Goal: Information Seeking & Learning: Learn about a topic

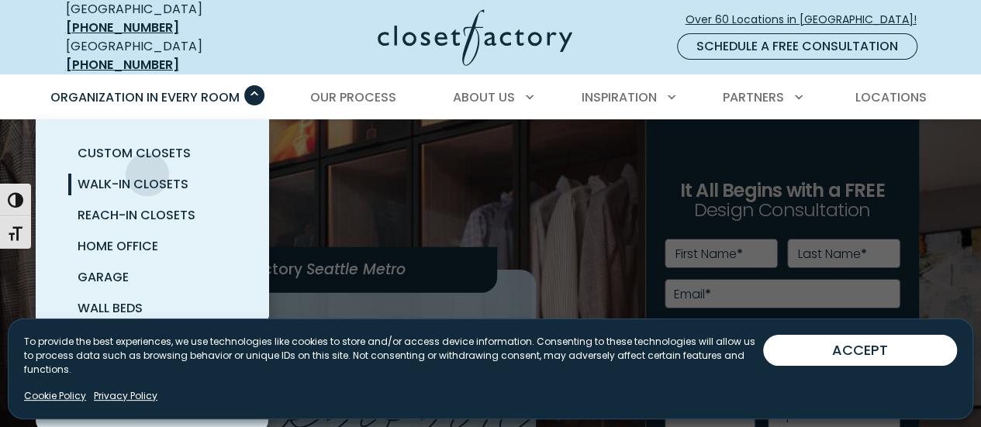
click at [147, 169] on link "Walk-In Closets" at bounding box center [170, 184] width 233 height 31
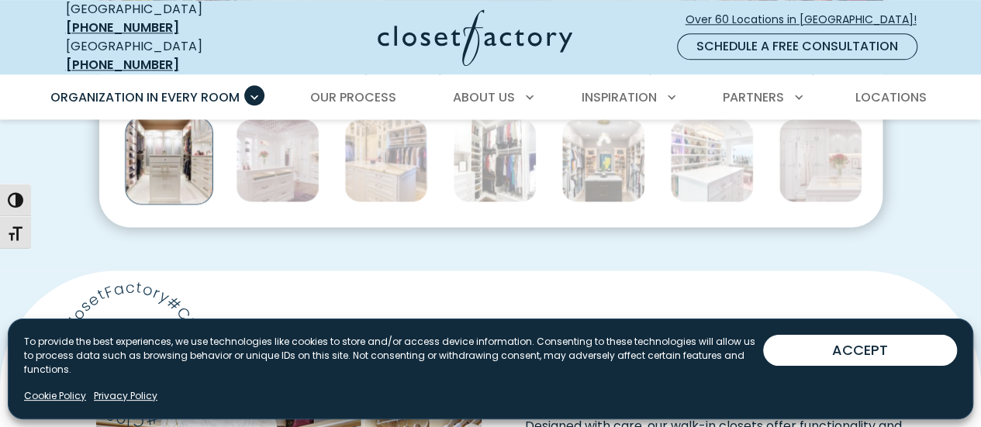
scroll to position [982, 0]
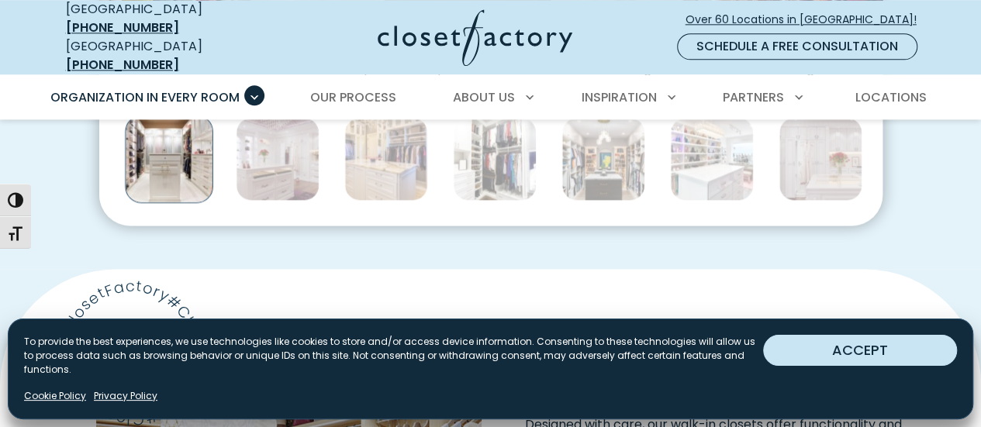
click at [918, 359] on button "ACCEPT" at bounding box center [860, 350] width 194 height 31
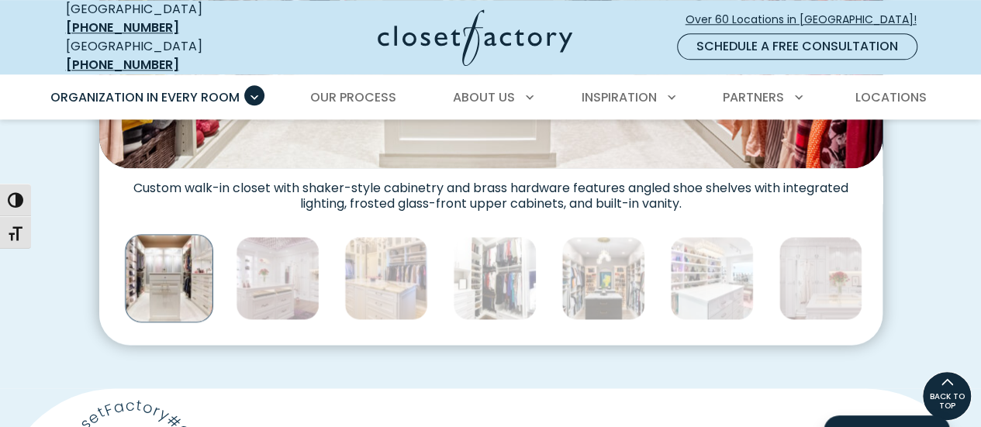
scroll to position [853, 0]
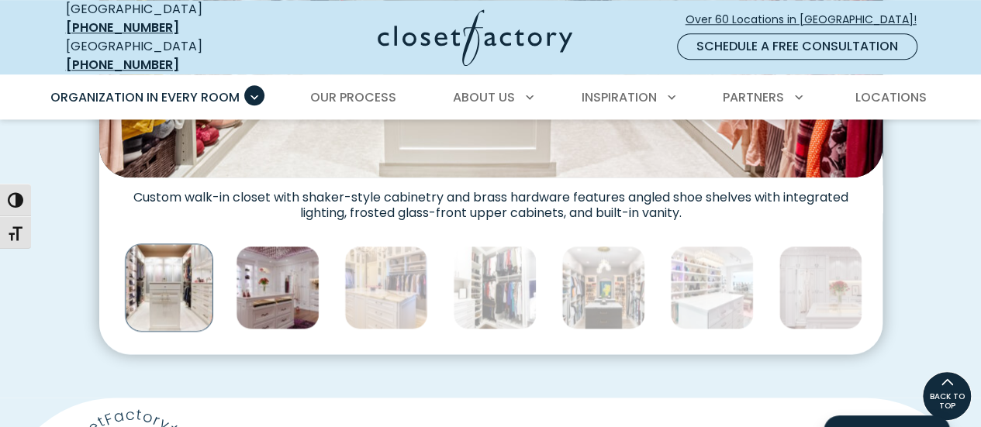
click at [268, 254] on img "Thumbnail Gallery" at bounding box center [278, 288] width 84 height 84
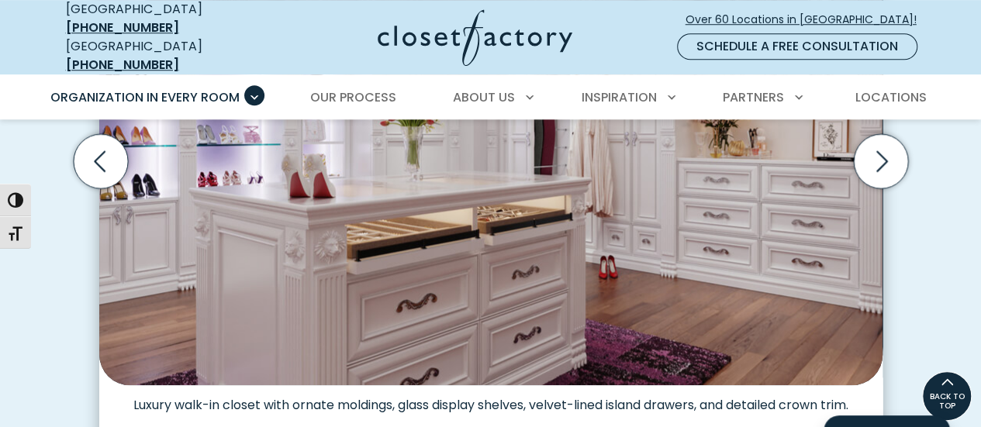
scroll to position [532, 0]
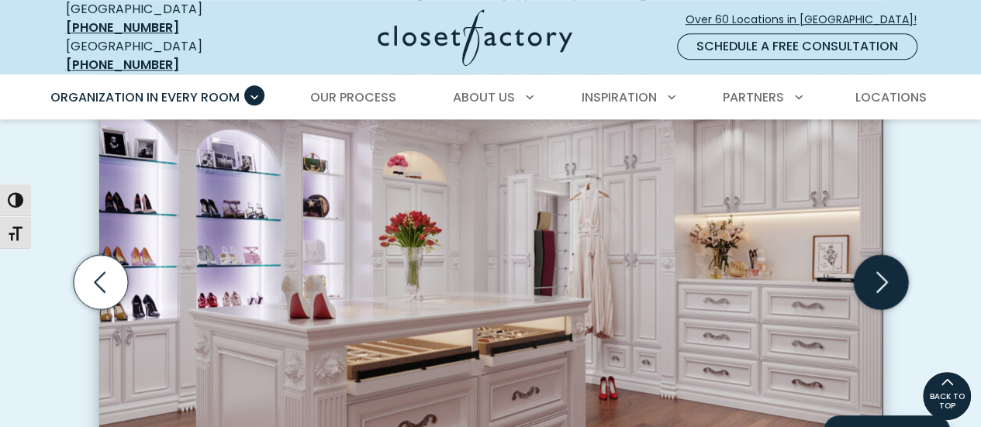
click at [864, 267] on icon "Next slide" at bounding box center [880, 282] width 54 height 54
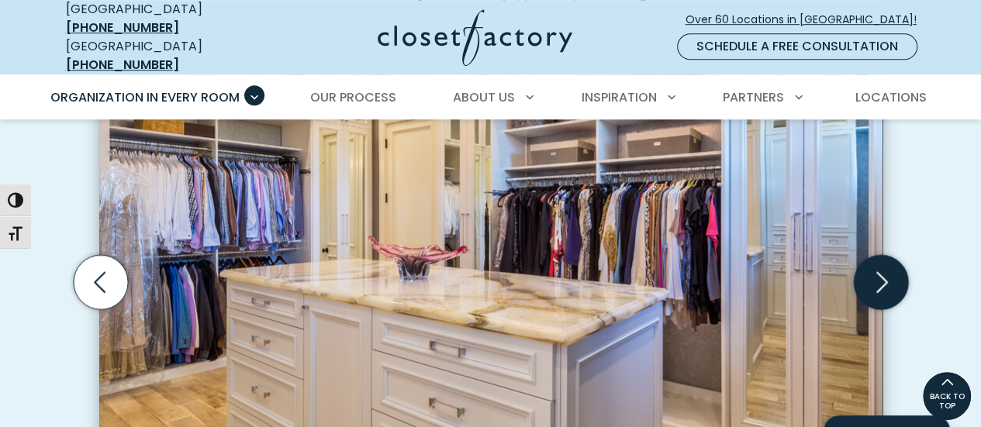
click at [864, 267] on icon "Next slide" at bounding box center [880, 282] width 54 height 54
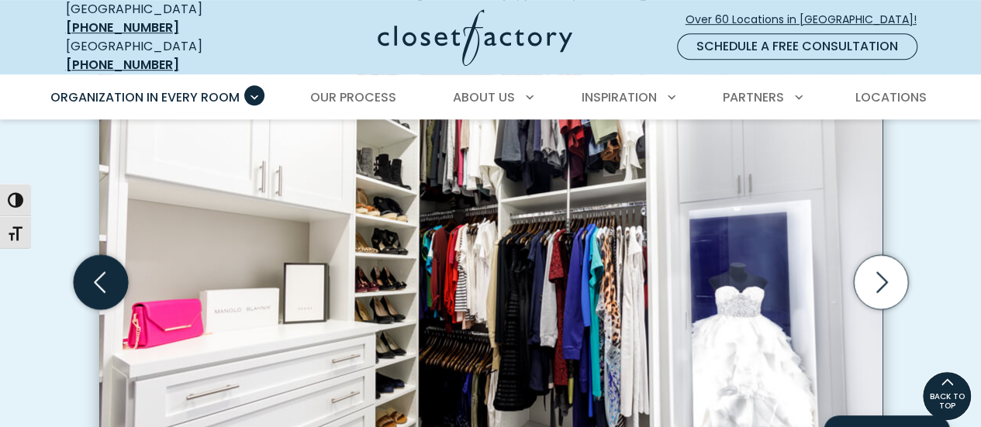
click at [120, 255] on icon "Previous slide" at bounding box center [100, 282] width 54 height 54
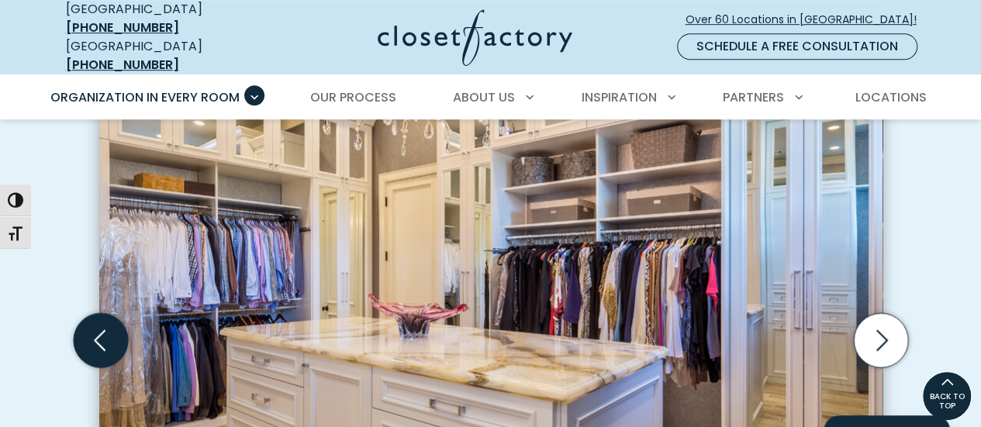
scroll to position [473, 0]
click at [93, 314] on icon "Previous slide" at bounding box center [100, 341] width 54 height 54
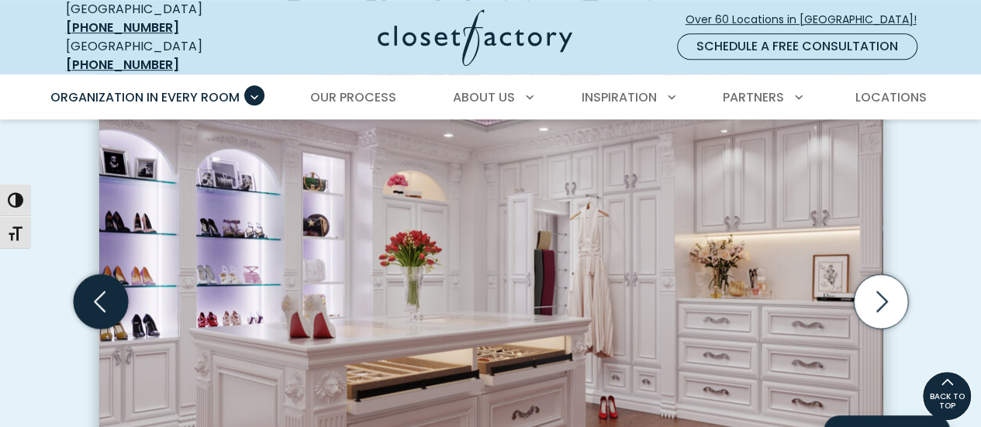
scroll to position [513, 0]
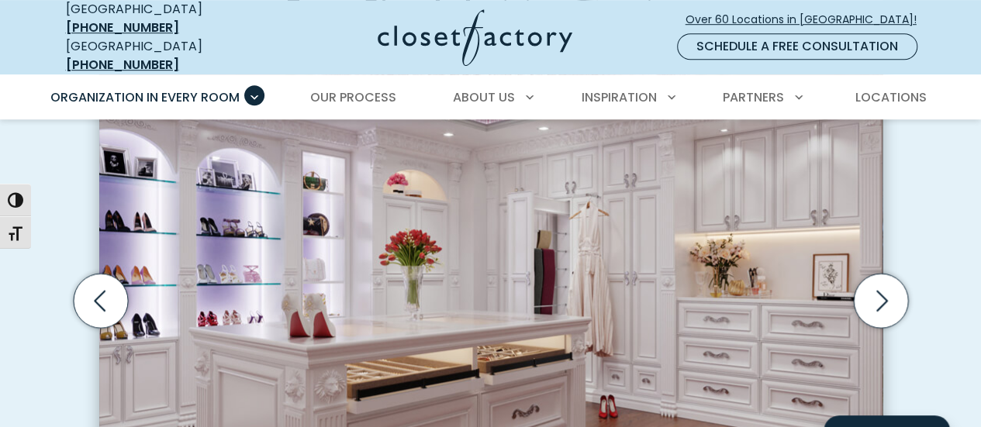
drag, startPoint x: 93, startPoint y: 301, endPoint x: 623, endPoint y: 216, distance: 537.1
click at [623, 216] on img "Thumbnail Gallery" at bounding box center [490, 286] width 783 height 477
click at [889, 275] on icon "Next slide" at bounding box center [880, 301] width 54 height 54
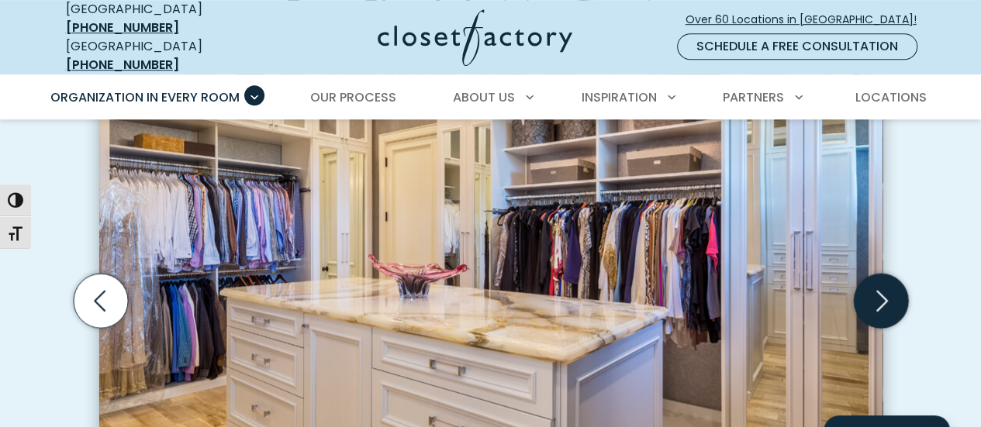
click at [889, 275] on icon "Next slide" at bounding box center [880, 301] width 54 height 54
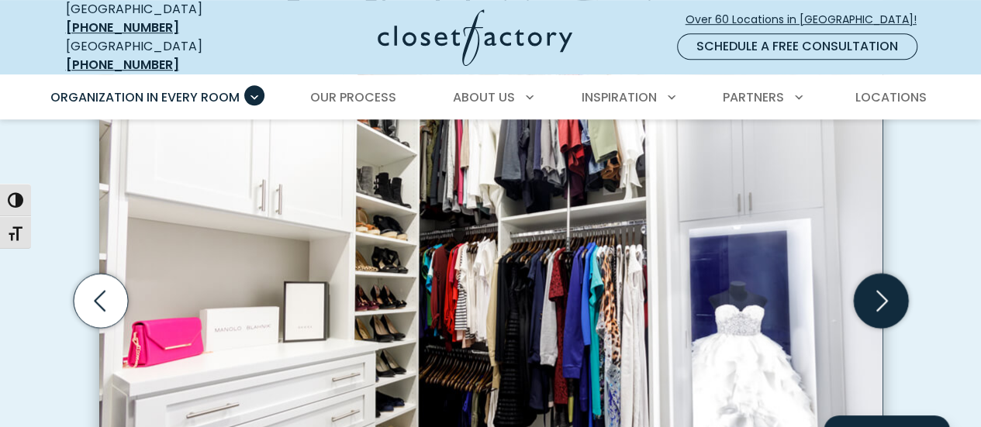
click at [889, 275] on icon "Next slide" at bounding box center [880, 301] width 54 height 54
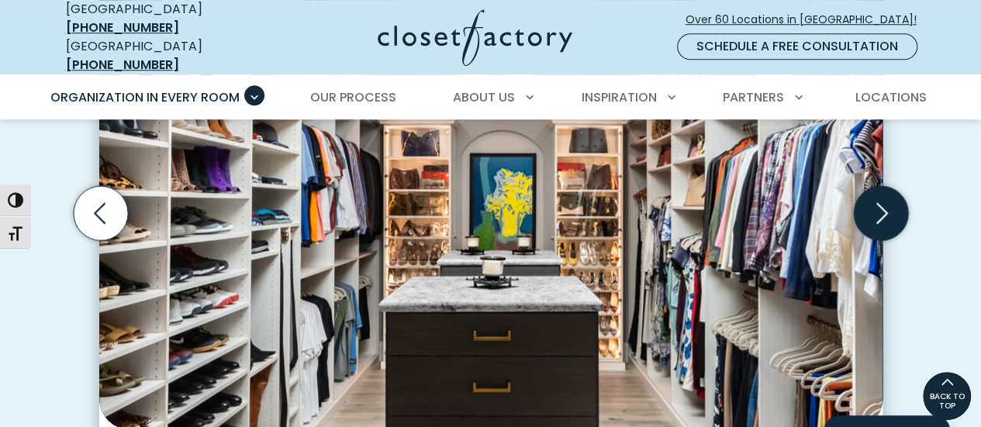
scroll to position [599, 0]
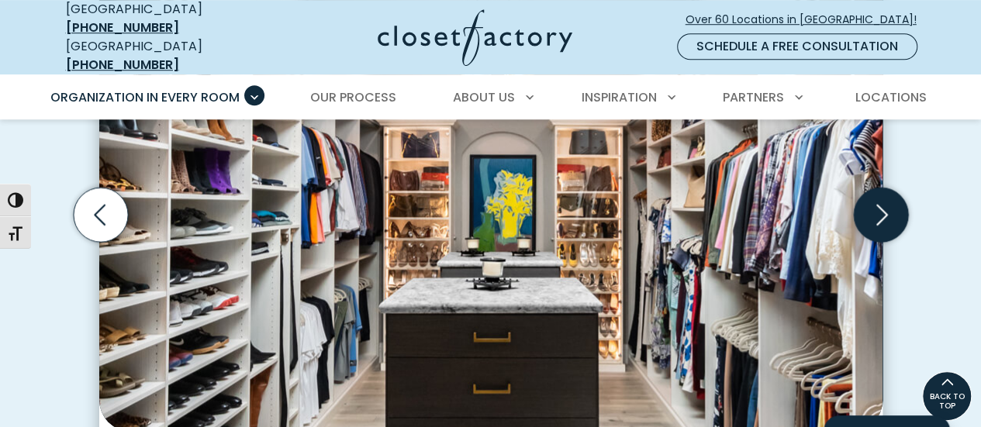
click at [884, 188] on icon "Next slide" at bounding box center [880, 215] width 54 height 54
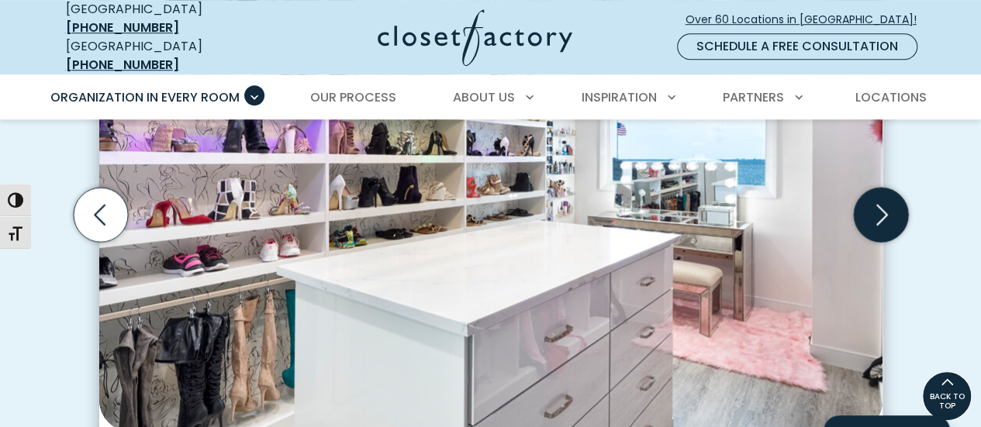
click at [884, 188] on icon "Next slide" at bounding box center [880, 215] width 54 height 54
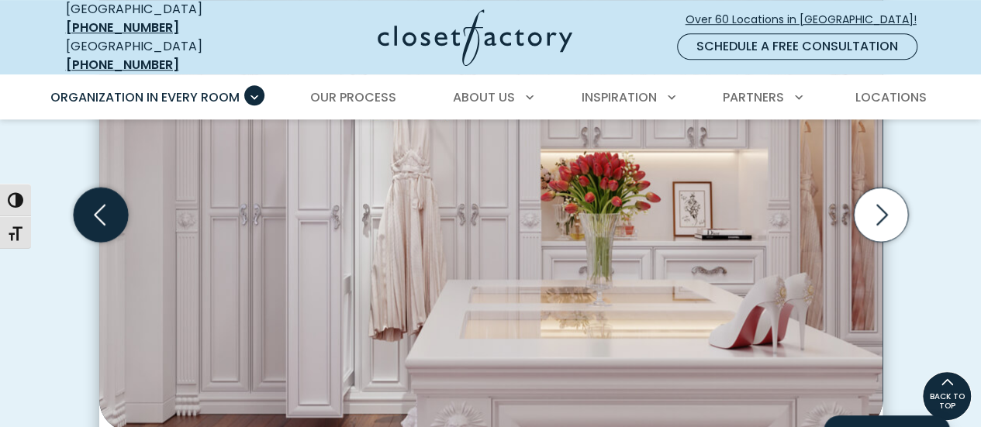
click at [108, 188] on icon "Previous slide" at bounding box center [100, 215] width 54 height 54
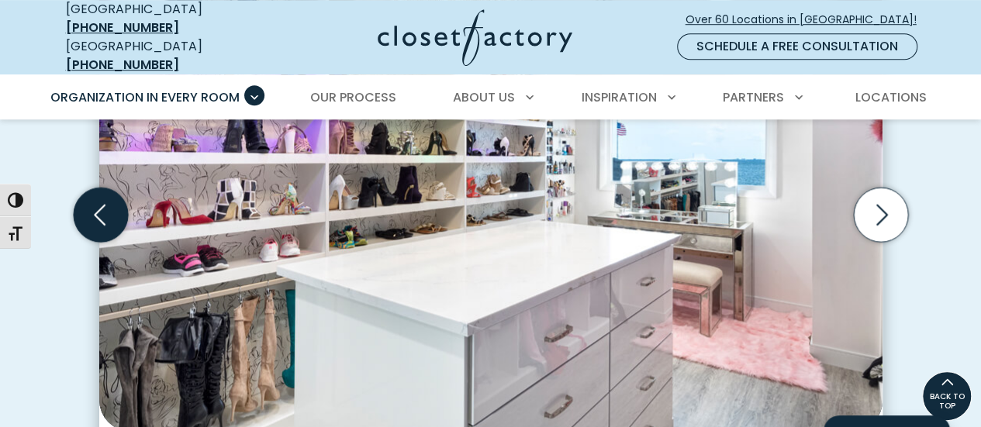
click at [108, 188] on icon "Previous slide" at bounding box center [100, 215] width 54 height 54
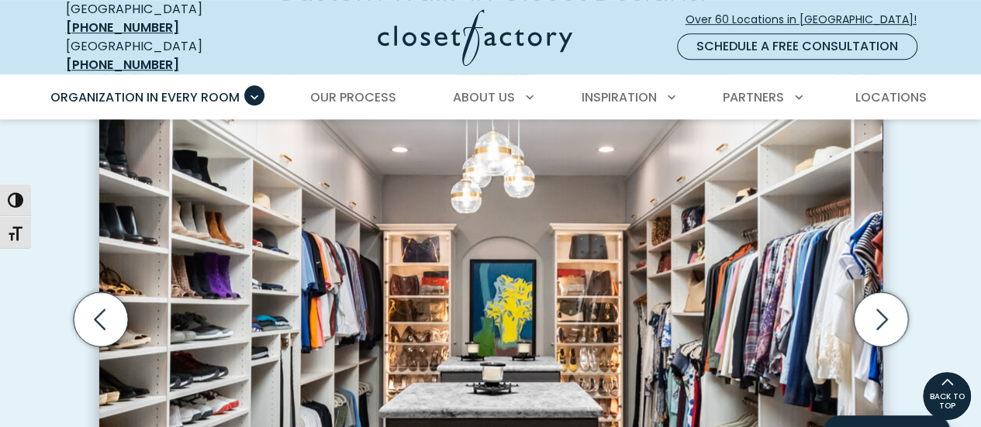
scroll to position [493, 0]
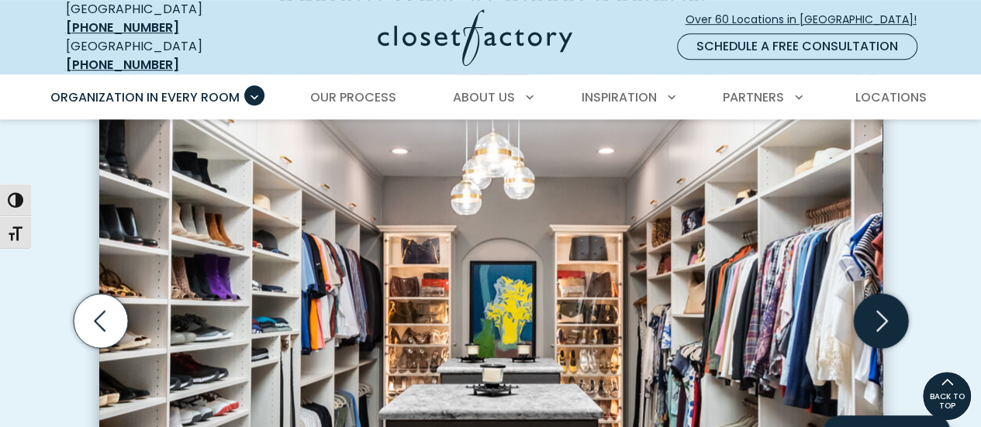
click at [886, 294] on icon "Next slide" at bounding box center [880, 321] width 54 height 54
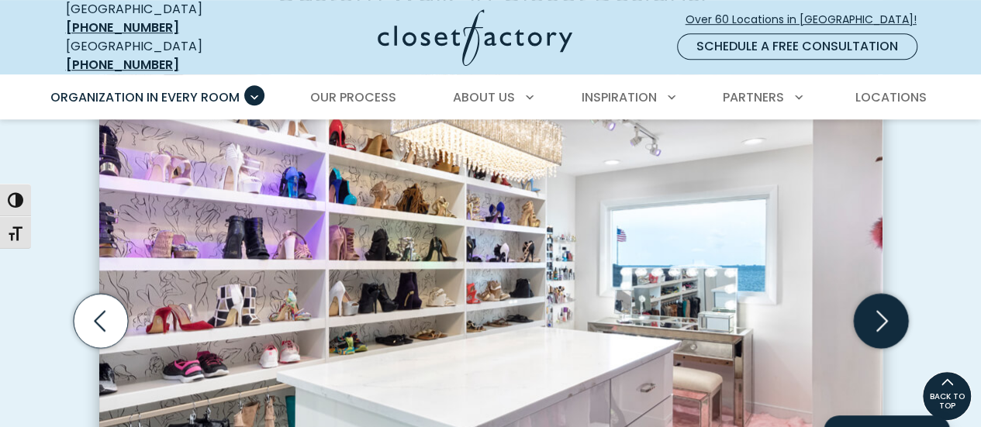
click at [886, 294] on icon "Next slide" at bounding box center [880, 321] width 54 height 54
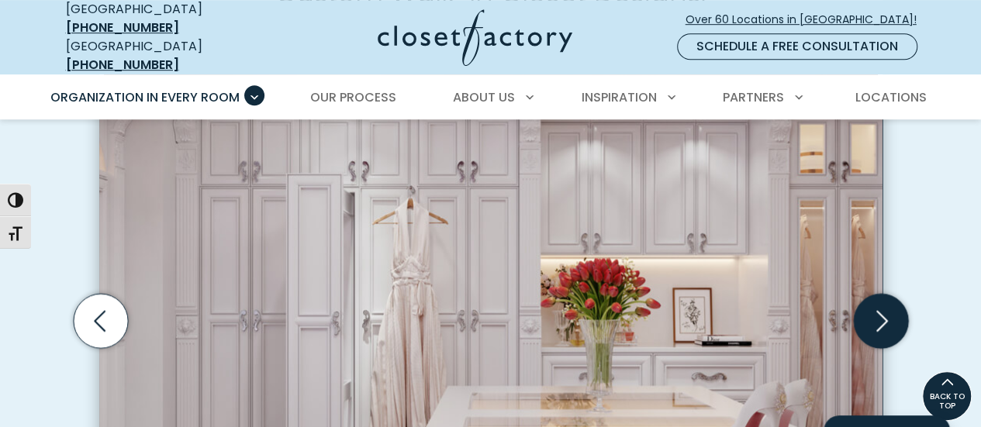
click at [886, 294] on icon "Next slide" at bounding box center [880, 321] width 54 height 54
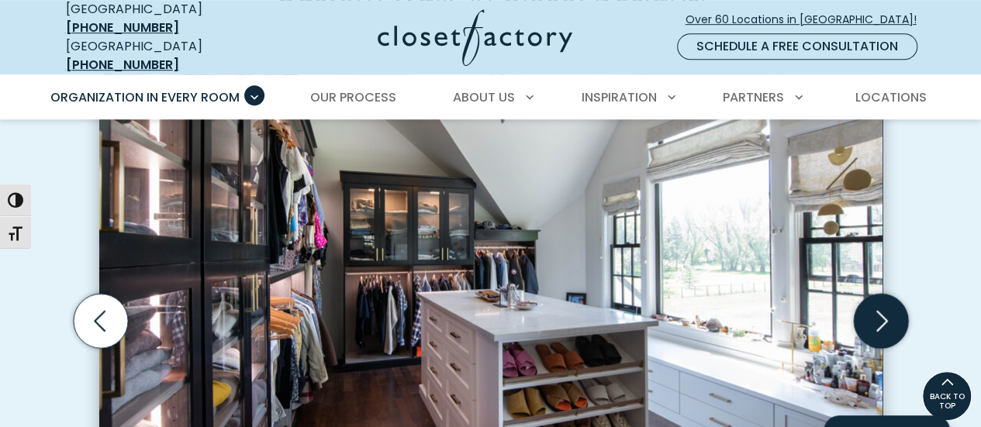
click at [886, 294] on icon "Next slide" at bounding box center [880, 321] width 54 height 54
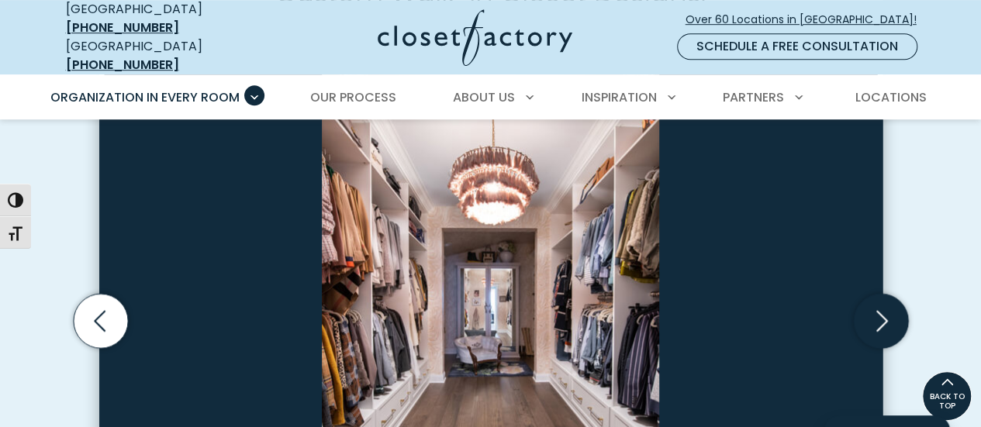
click at [886, 294] on icon "Next slide" at bounding box center [880, 321] width 54 height 54
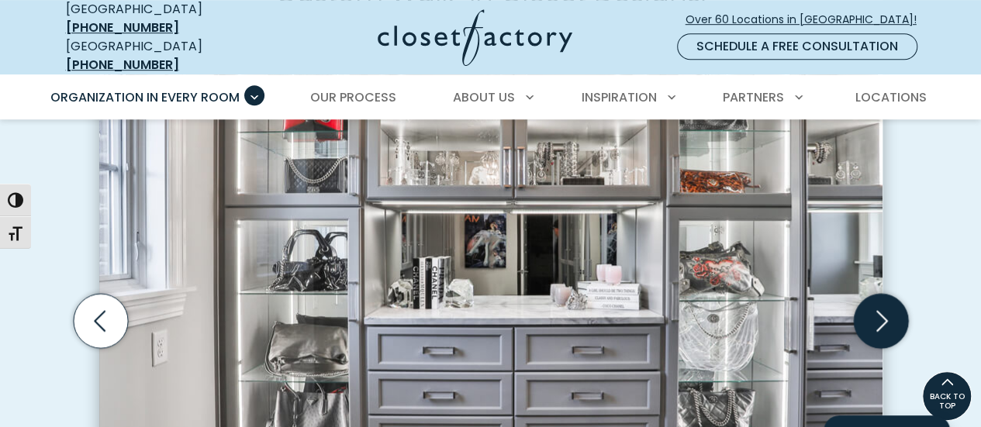
click at [886, 294] on icon "Next slide" at bounding box center [880, 321] width 54 height 54
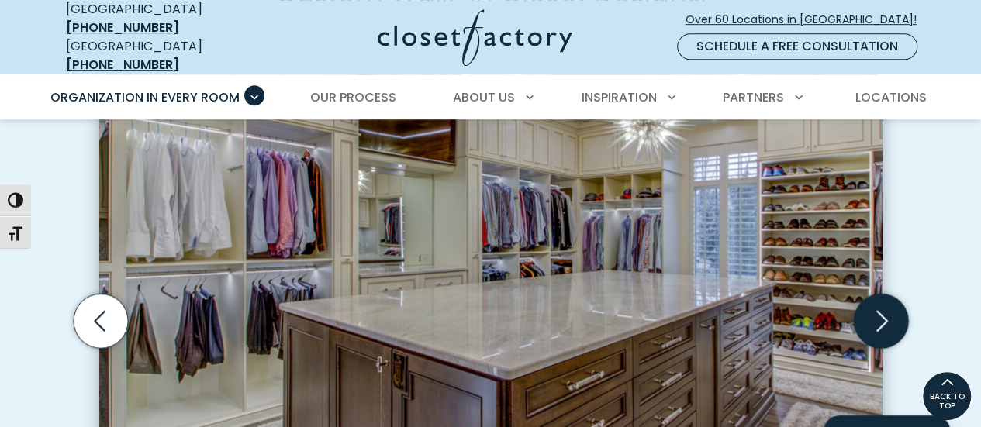
click at [886, 294] on icon "Next slide" at bounding box center [880, 321] width 54 height 54
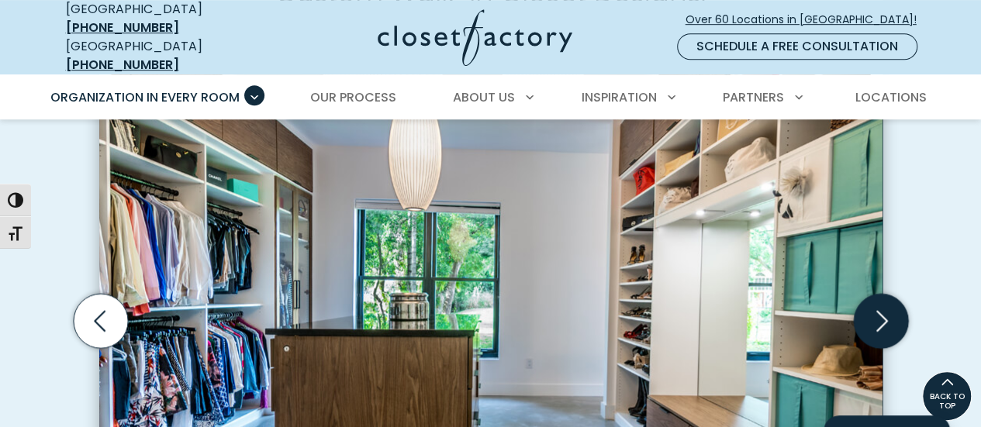
click at [886, 294] on icon "Next slide" at bounding box center [880, 321] width 54 height 54
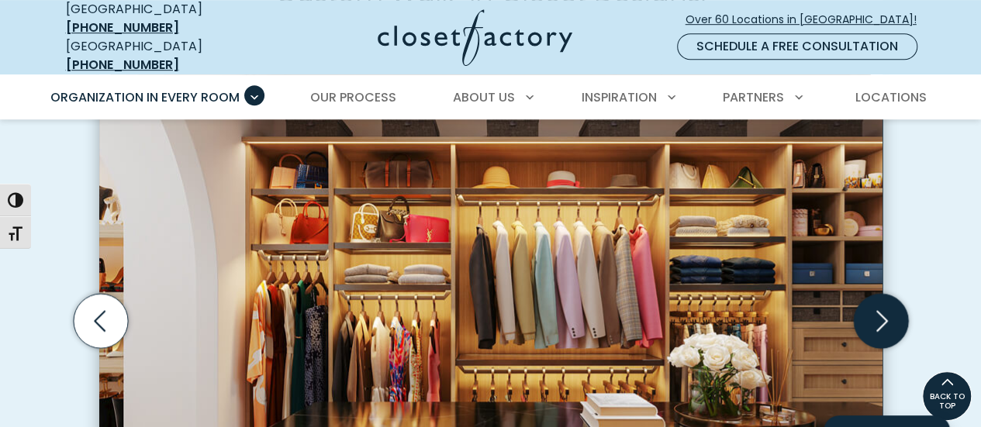
click at [886, 294] on icon "Next slide" at bounding box center [880, 321] width 54 height 54
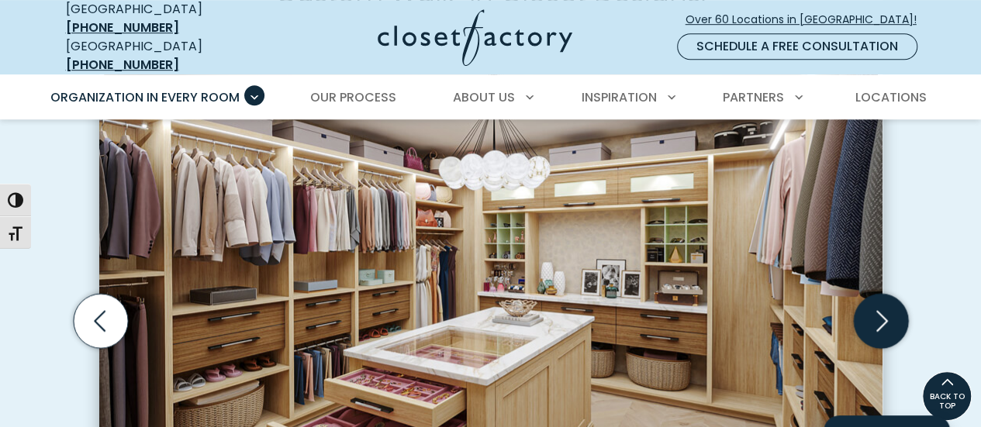
click at [886, 294] on icon "Next slide" at bounding box center [880, 321] width 54 height 54
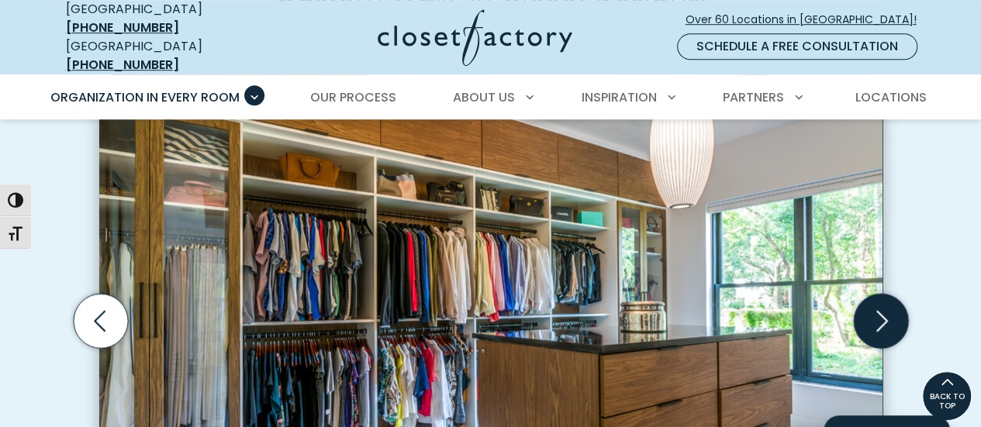
click at [886, 294] on icon "Next slide" at bounding box center [880, 321] width 54 height 54
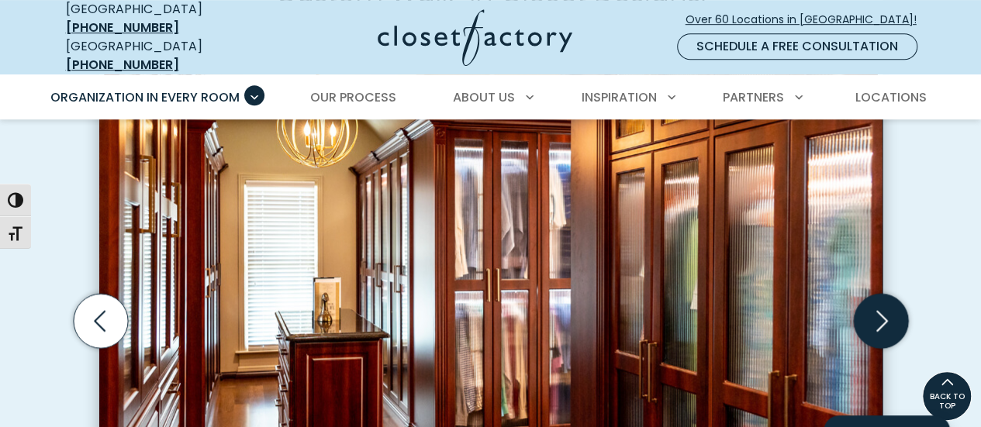
click at [886, 294] on icon "Next slide" at bounding box center [880, 321] width 54 height 54
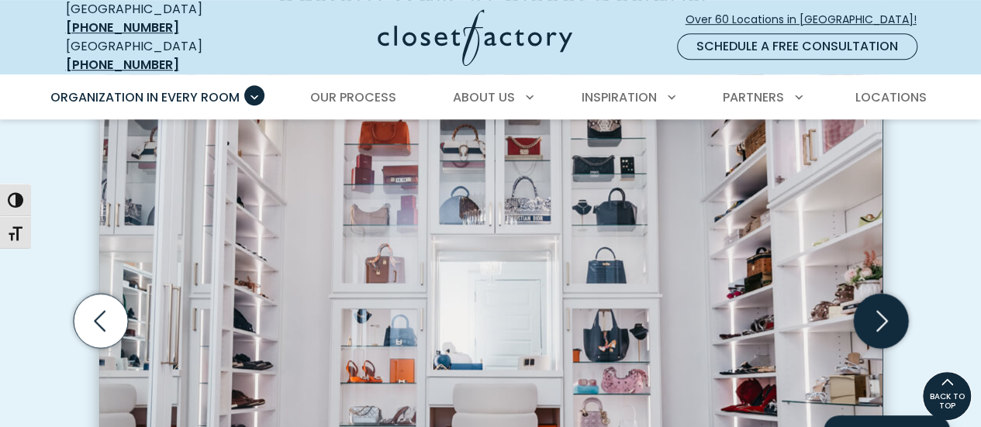
click at [886, 294] on icon "Next slide" at bounding box center [880, 321] width 54 height 54
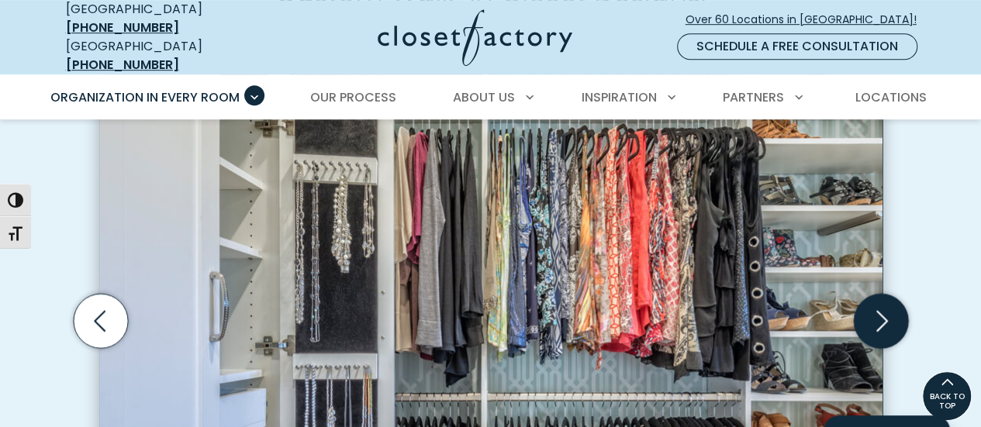
click at [886, 294] on icon "Next slide" at bounding box center [880, 321] width 54 height 54
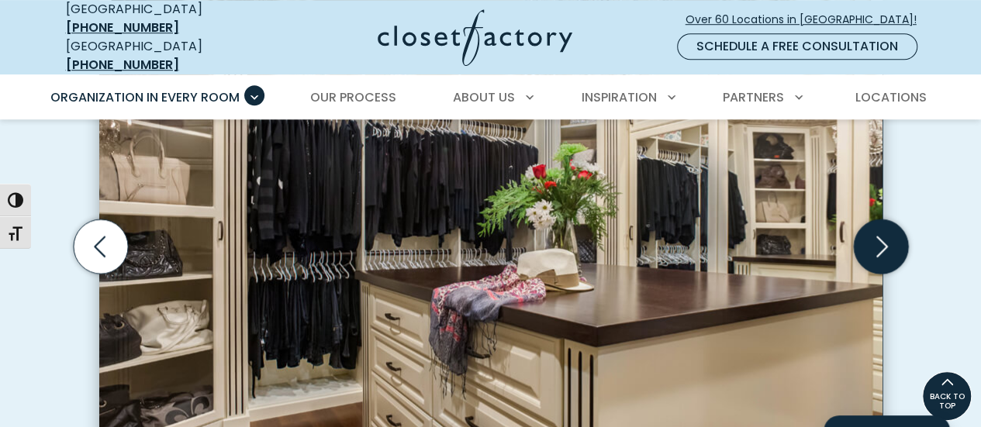
scroll to position [513, 0]
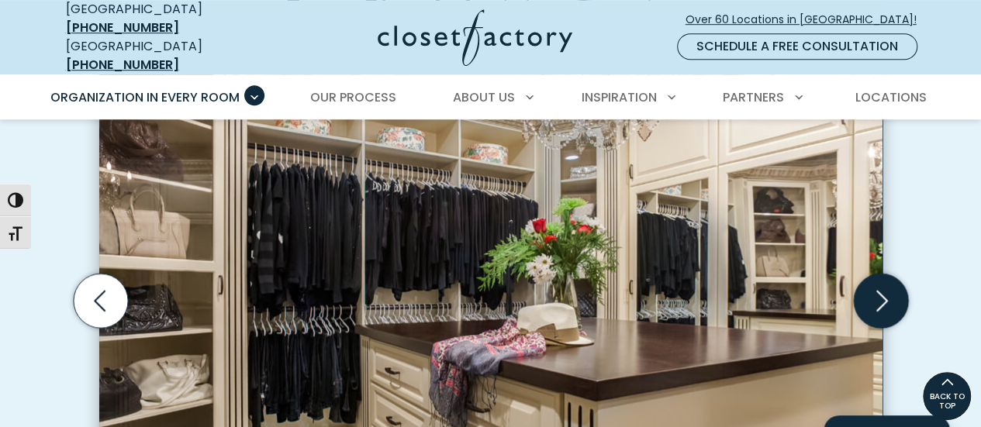
click at [886, 278] on icon "Next slide" at bounding box center [880, 301] width 54 height 54
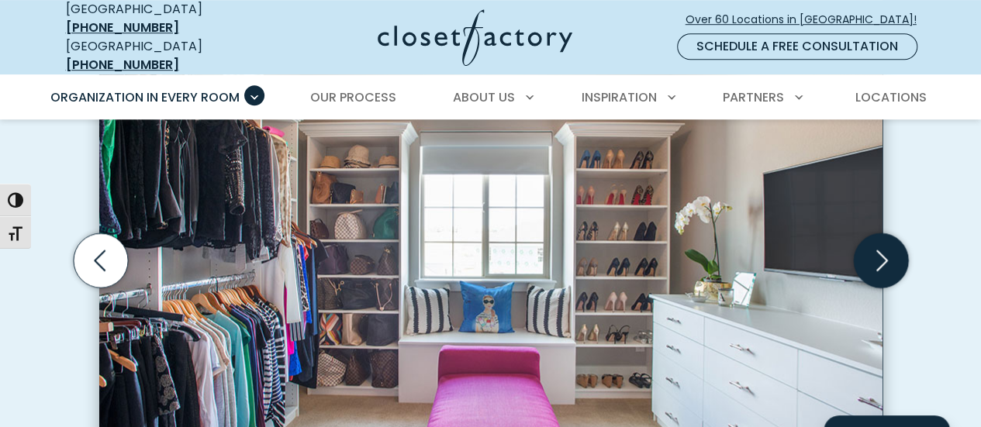
scroll to position [554, 0]
click at [886, 278] on div "Walk-in closet with open shoe shelving with elite chrome toe stops, glass inset…" at bounding box center [491, 326] width 802 height 654
click at [884, 233] on icon "Next slide" at bounding box center [880, 260] width 54 height 54
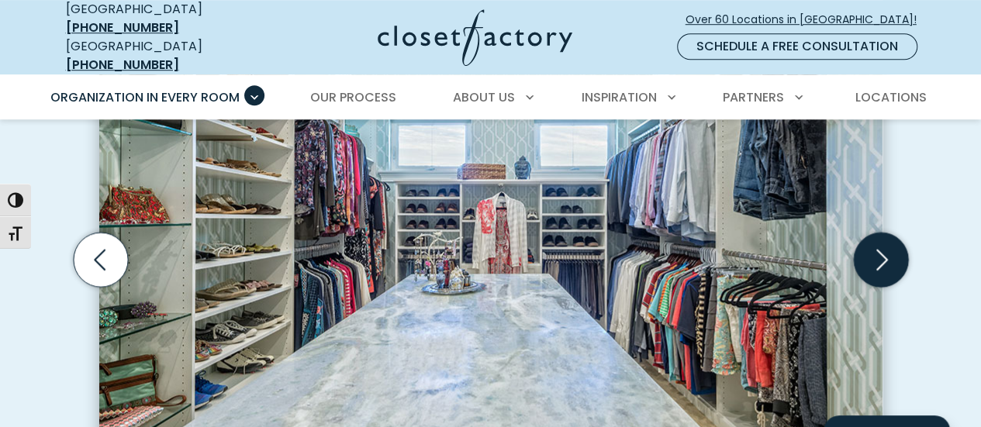
click at [884, 233] on icon "Next slide" at bounding box center [880, 260] width 54 height 54
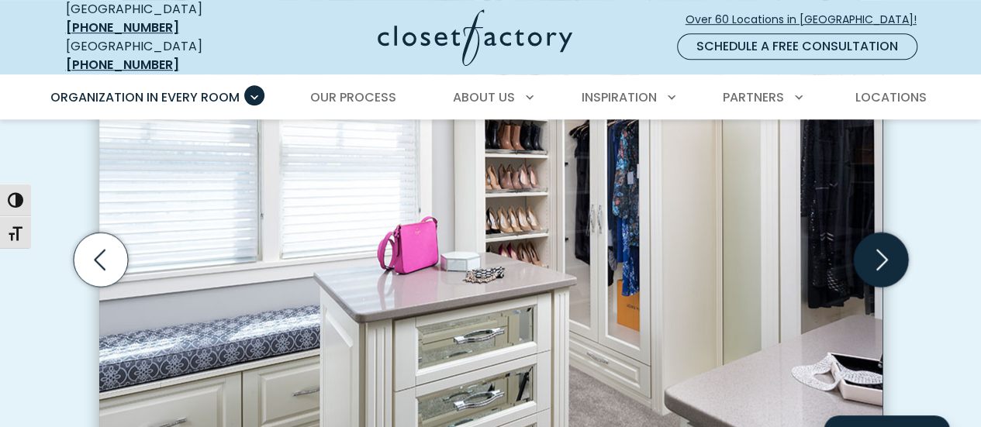
click at [884, 233] on icon "Next slide" at bounding box center [880, 260] width 54 height 54
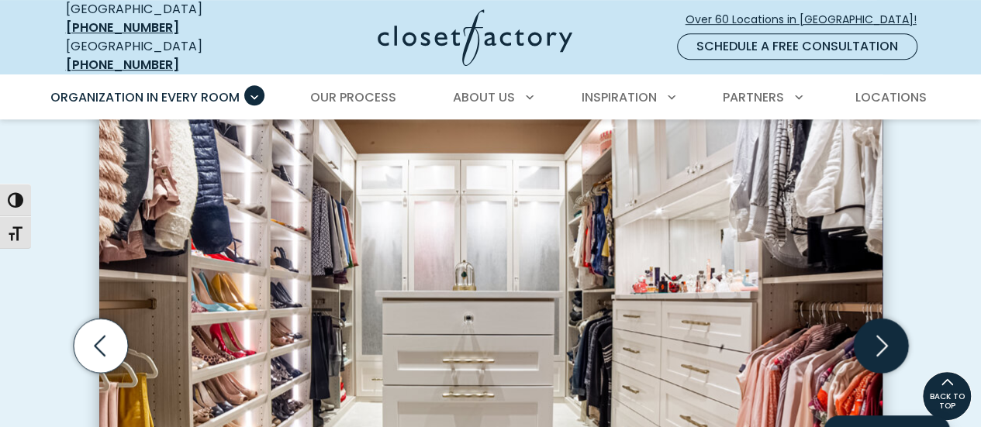
scroll to position [464, 0]
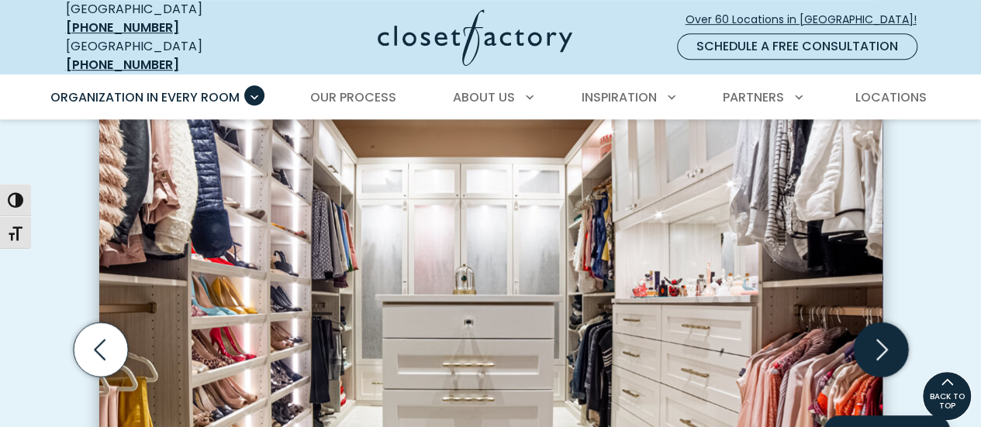
click at [886, 331] on icon "Next slide" at bounding box center [880, 350] width 54 height 54
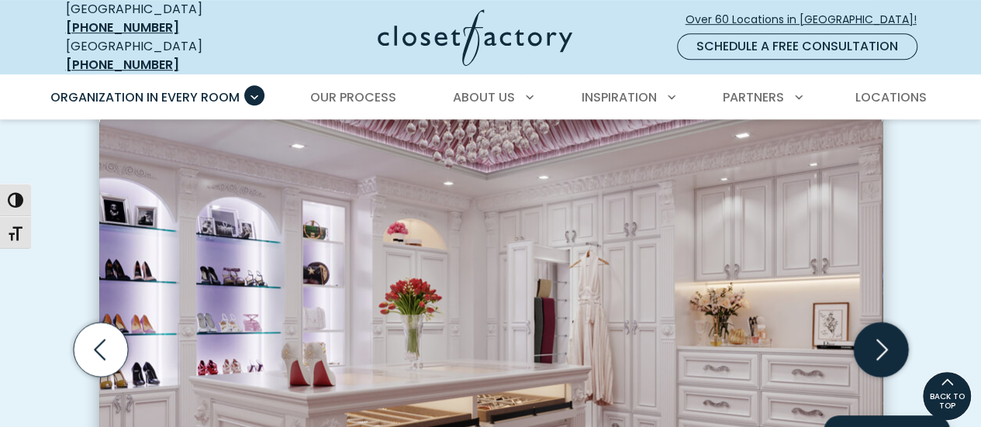
click at [886, 331] on icon "Next slide" at bounding box center [880, 350] width 54 height 54
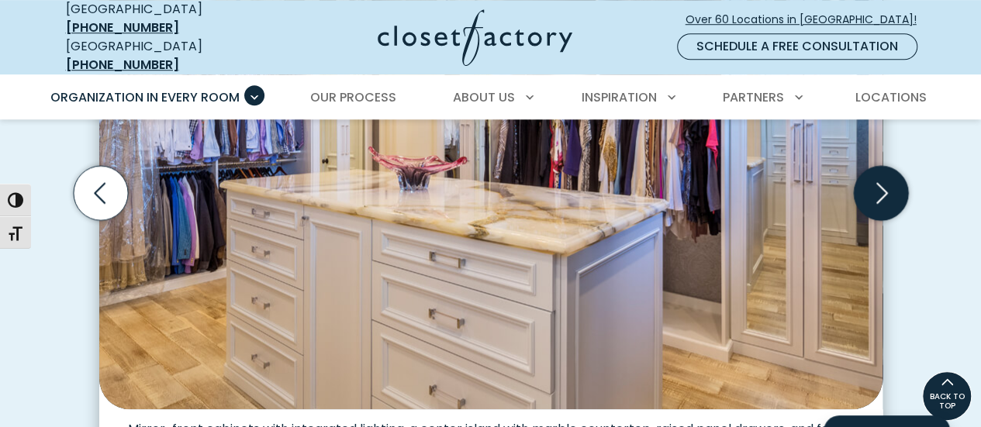
scroll to position [638, 0]
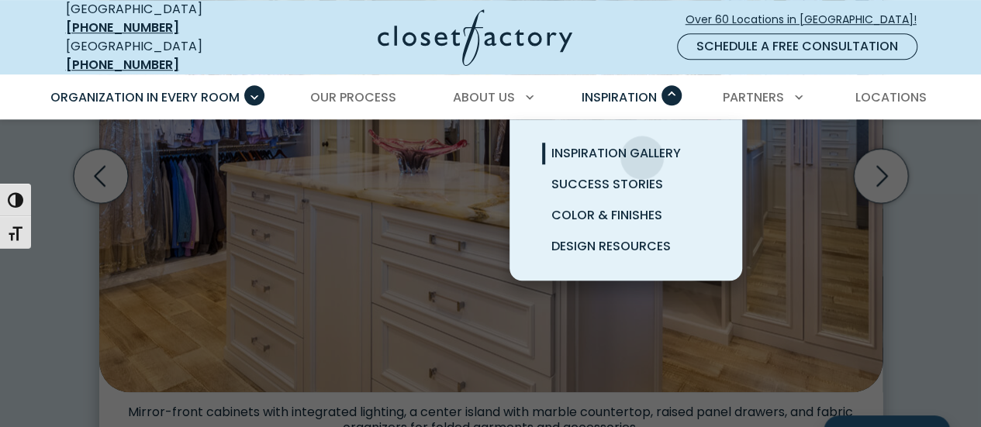
click at [642, 145] on span "Inspiration Gallery" at bounding box center [615, 153] width 129 height 18
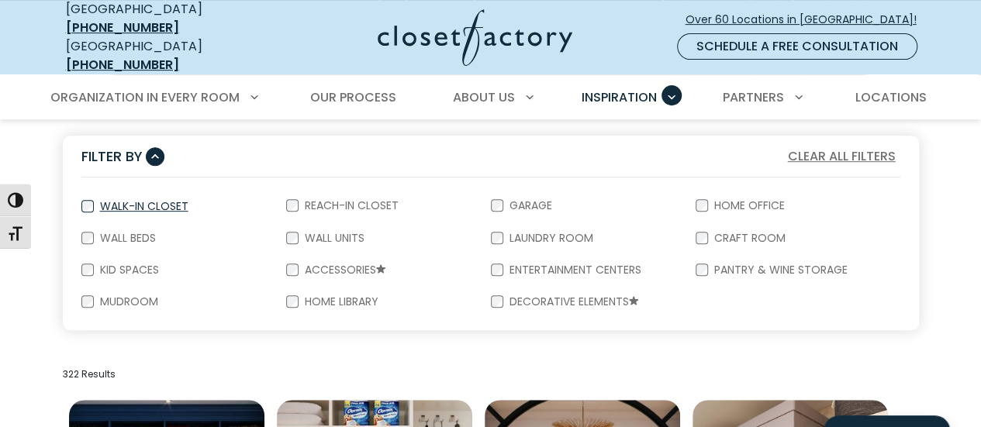
click at [118, 201] on label "Walk-In Closet" at bounding box center [143, 206] width 98 height 11
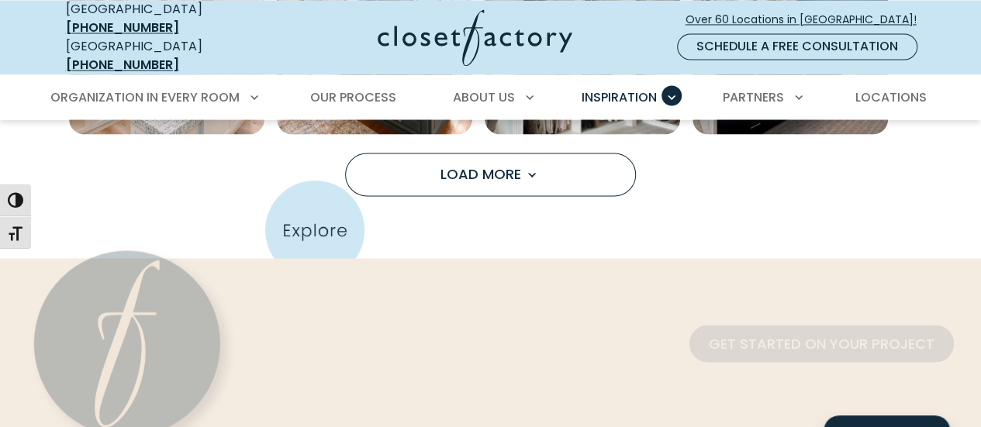
scroll to position [1379, 0]
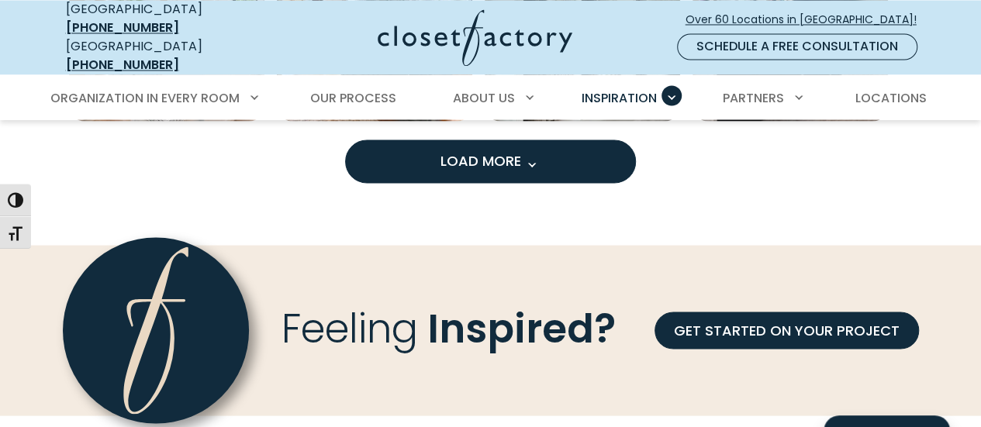
click at [444, 163] on button "Load More" at bounding box center [490, 161] width 291 height 43
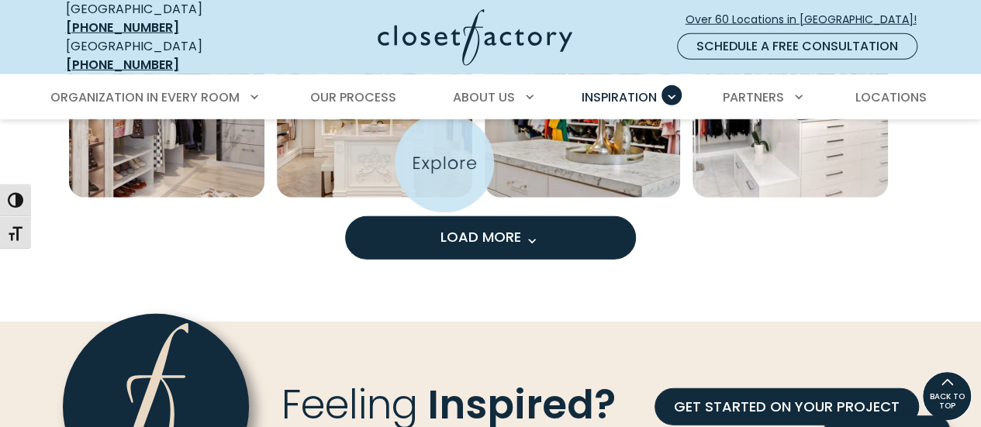
scroll to position [2131, 0]
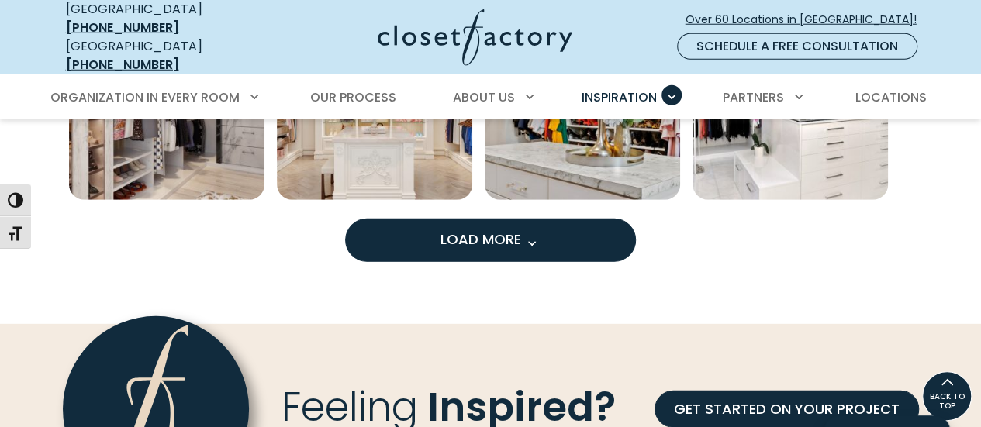
click at [502, 230] on span "Load More" at bounding box center [490, 239] width 101 height 19
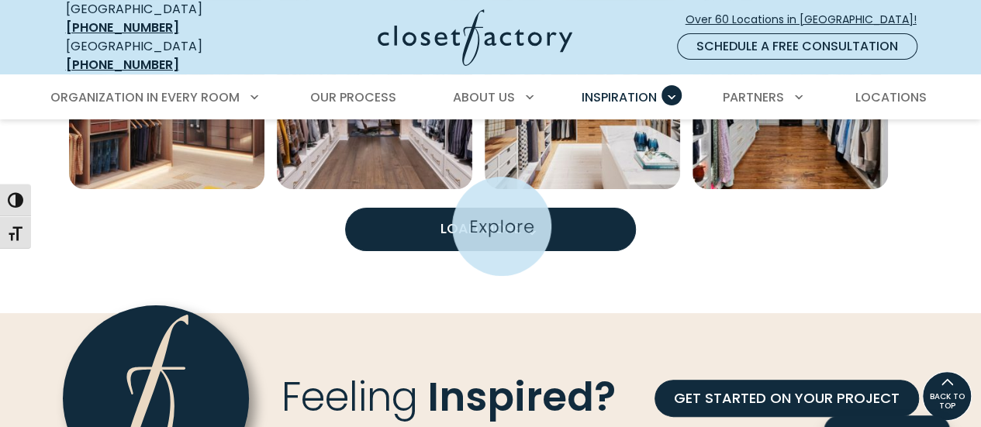
scroll to position [2944, 0]
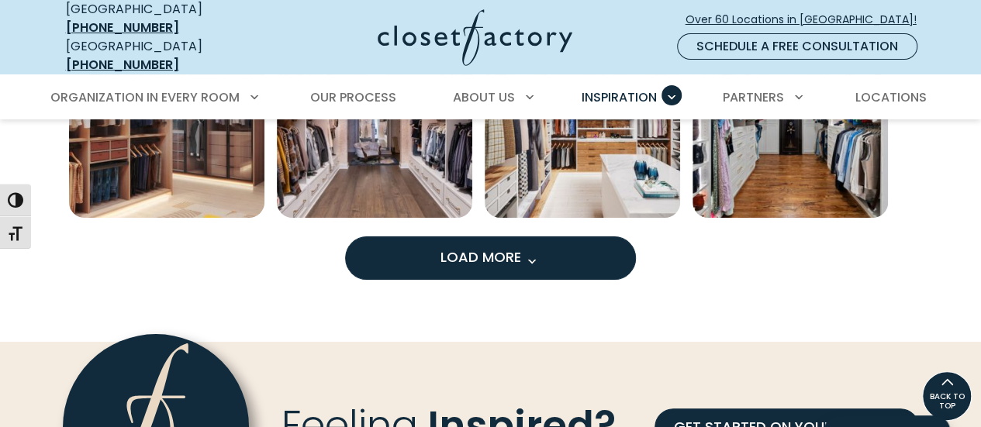
click at [551, 250] on button "Load More" at bounding box center [490, 258] width 291 height 43
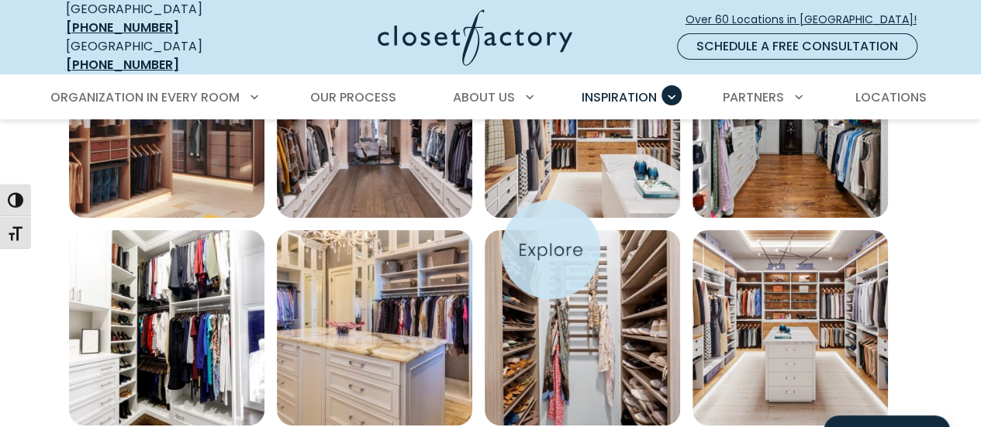
scroll to position [2973, 0]
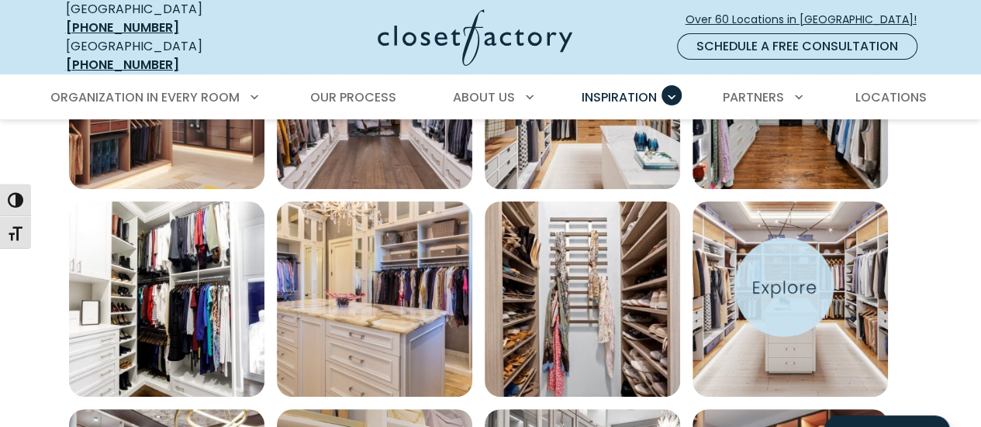
click at [784, 288] on img "Open inspiration gallery to preview enlarged image" at bounding box center [789, 299] width 195 height 195
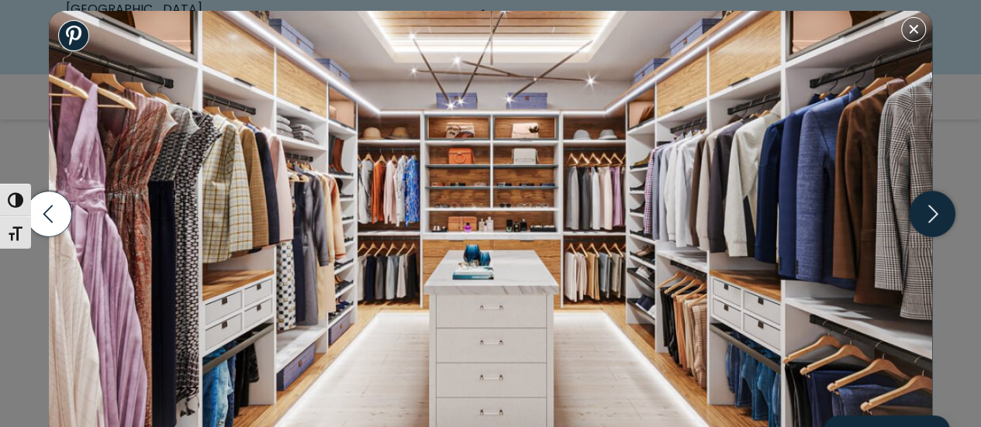
click at [921, 237] on icon "button" at bounding box center [932, 214] width 56 height 67
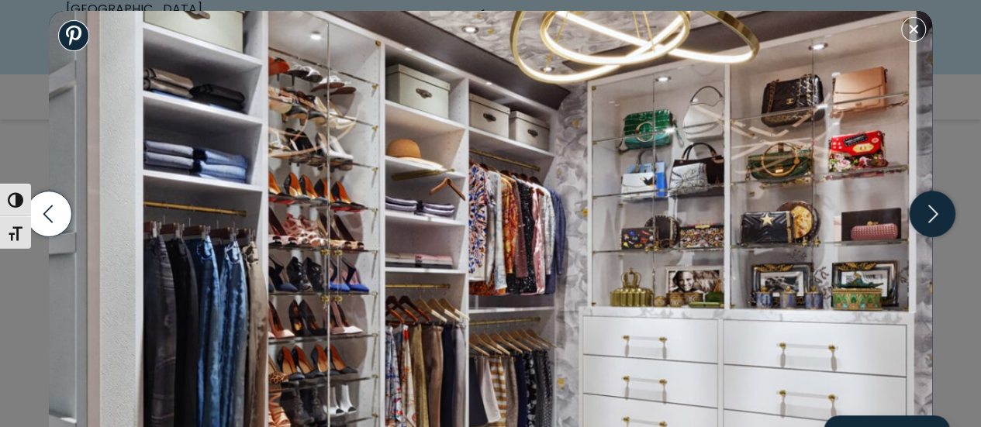
click at [921, 237] on icon "button" at bounding box center [932, 214] width 56 height 67
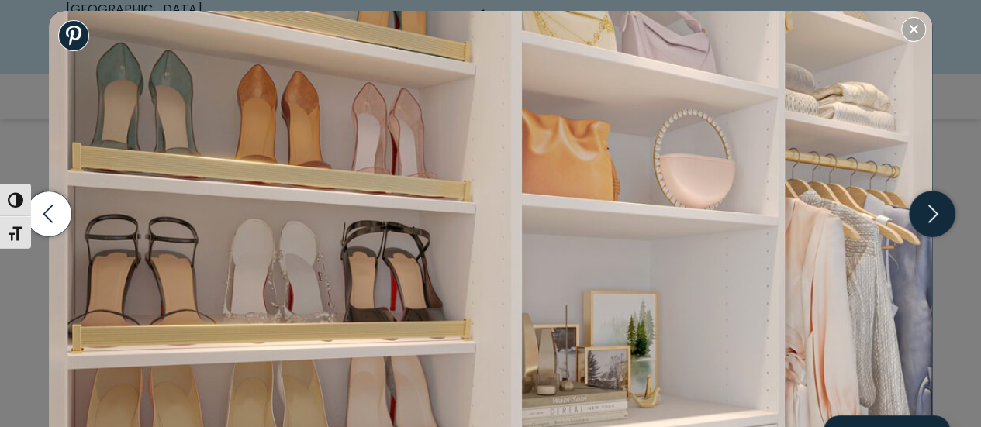
click at [921, 237] on icon "button" at bounding box center [932, 214] width 56 height 67
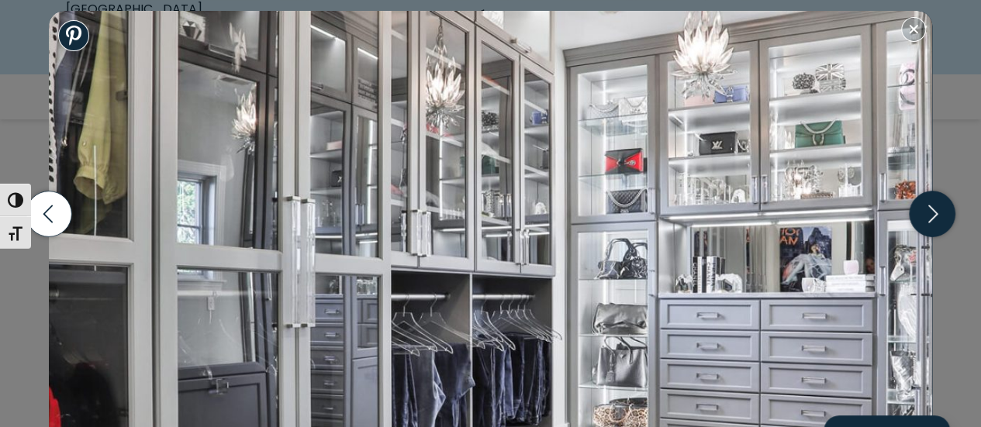
click at [921, 237] on icon "button" at bounding box center [932, 214] width 56 height 67
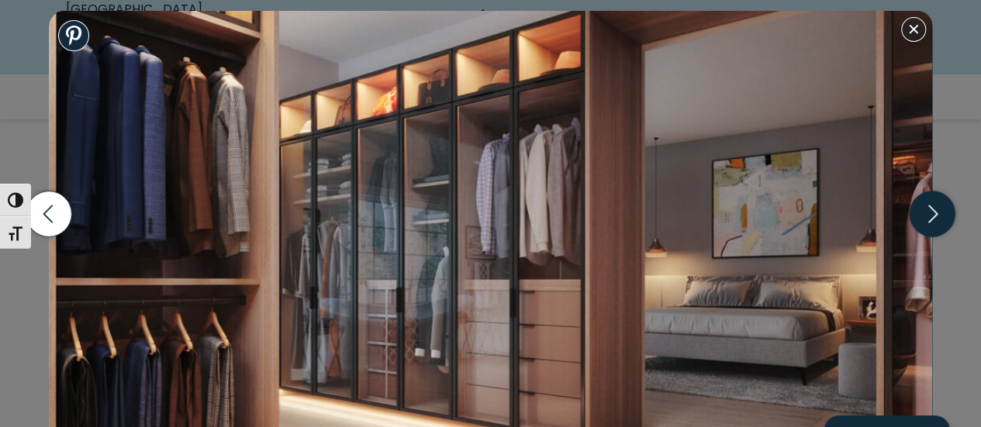
click at [921, 237] on icon "button" at bounding box center [932, 214] width 56 height 67
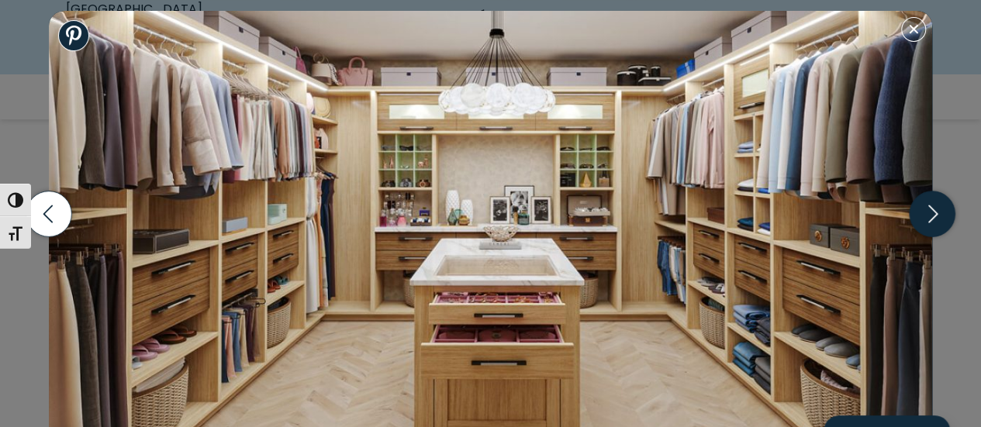
click at [921, 237] on icon "button" at bounding box center [932, 214] width 56 height 67
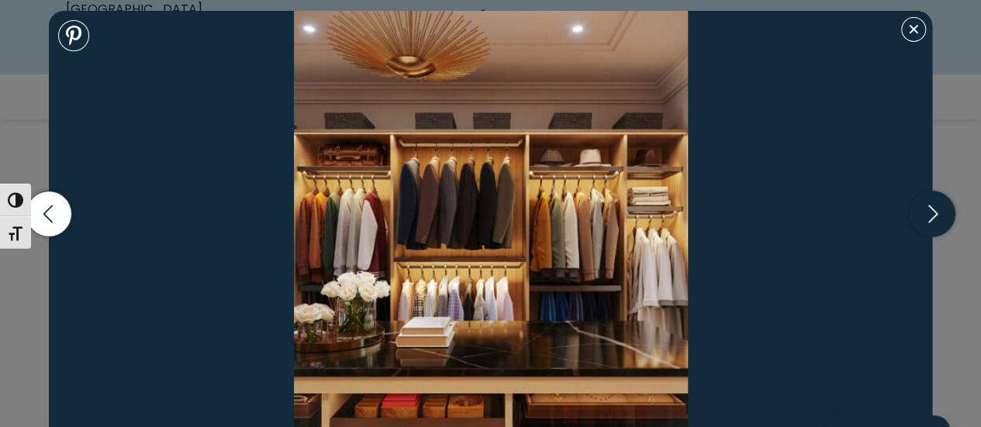
click at [921, 237] on icon "button" at bounding box center [932, 214] width 56 height 67
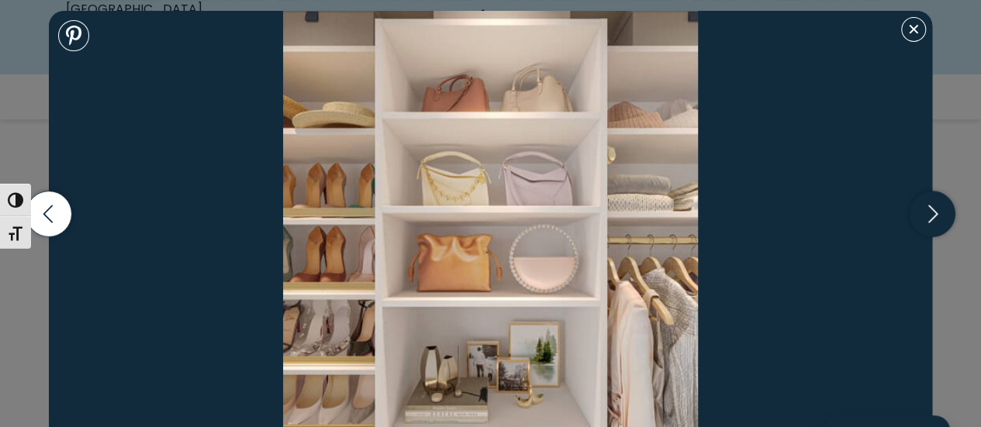
scroll to position [3093, 0]
click at [934, 212] on icon "button" at bounding box center [932, 214] width 9 height 18
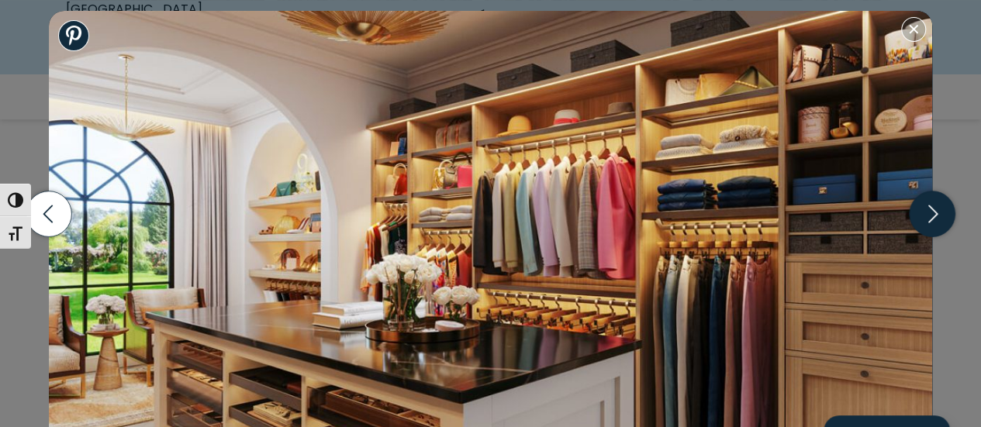
click at [934, 212] on icon "button" at bounding box center [932, 214] width 9 height 18
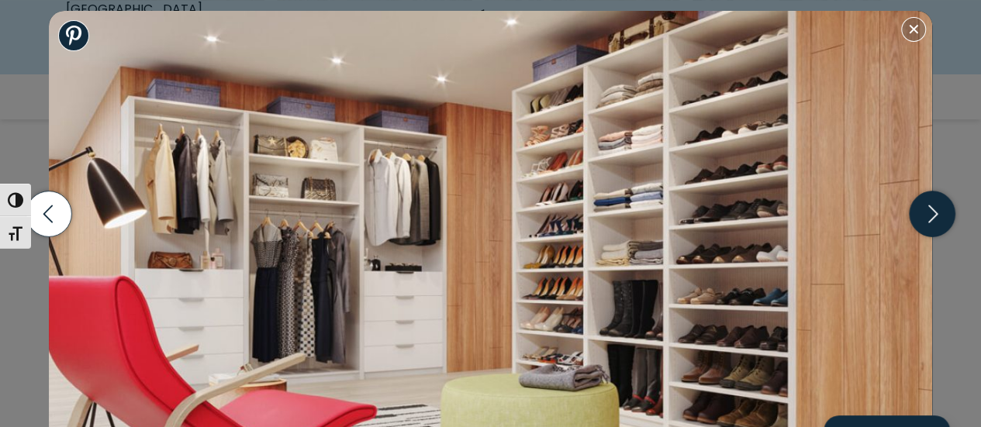
click at [934, 212] on icon "button" at bounding box center [932, 214] width 9 height 18
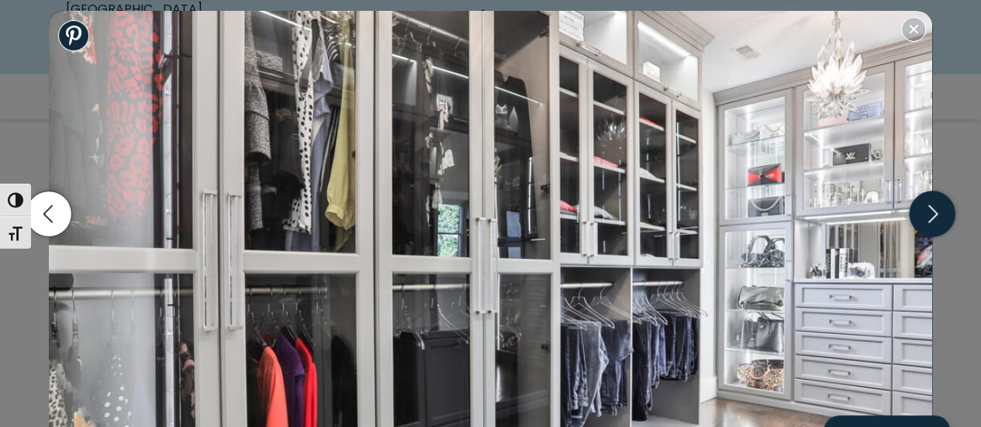
click at [934, 212] on icon "button" at bounding box center [932, 214] width 9 height 18
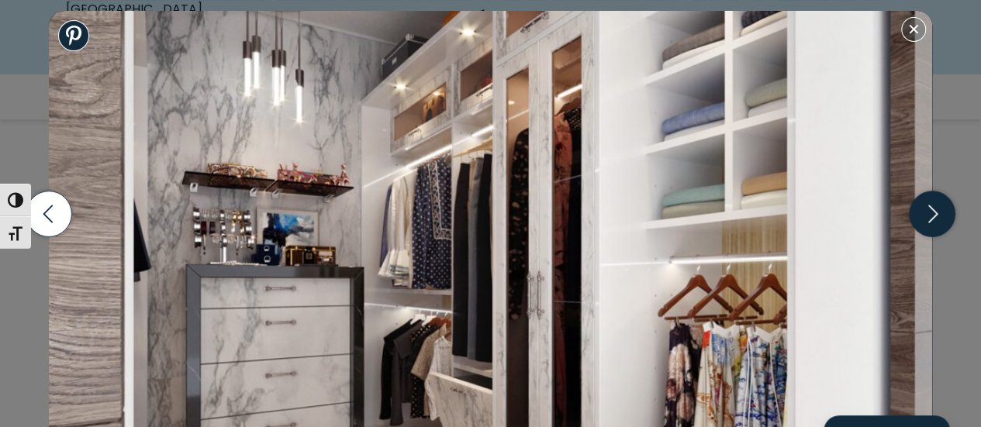
click at [934, 212] on icon "button" at bounding box center [932, 214] width 9 height 18
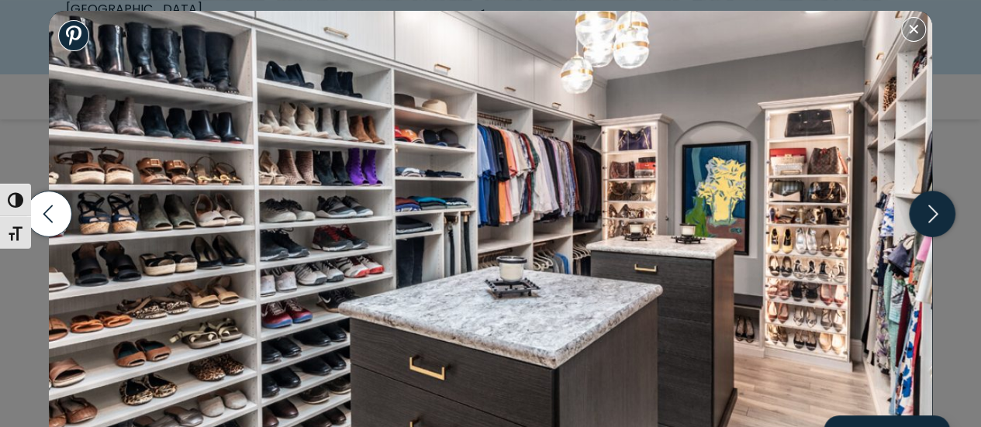
click at [934, 212] on icon "button" at bounding box center [932, 214] width 9 height 18
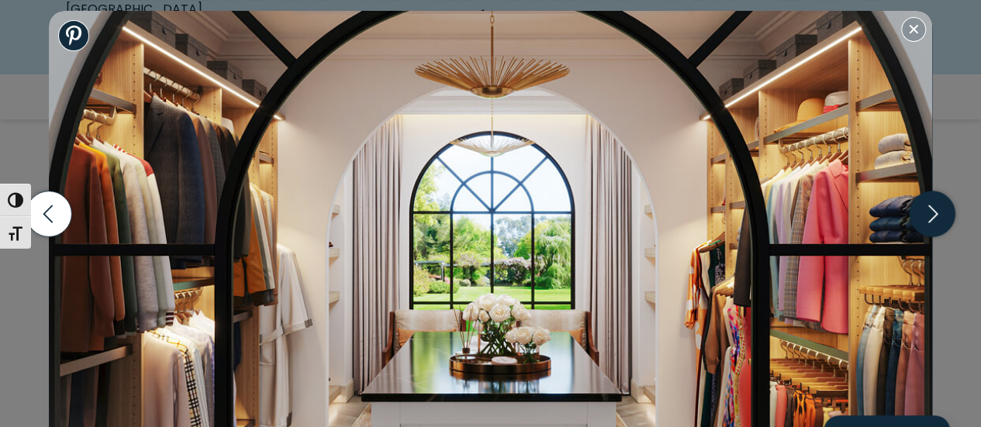
click at [934, 212] on icon "button" at bounding box center [932, 214] width 9 height 18
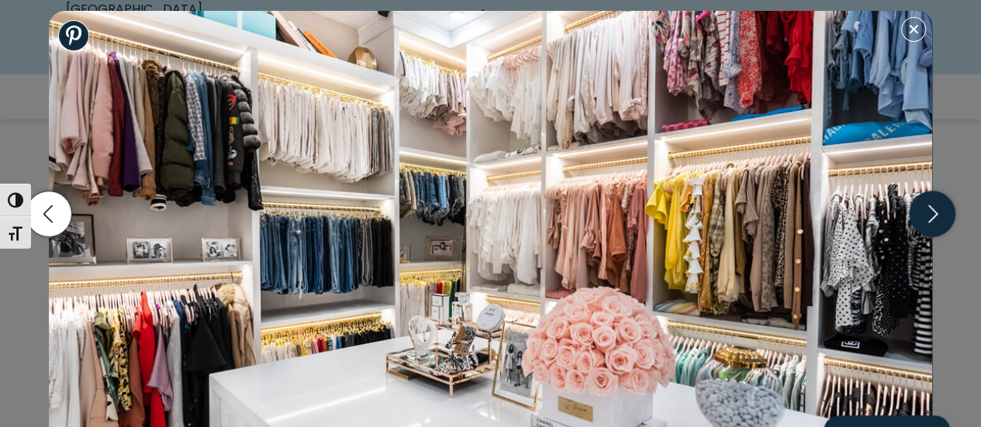
click at [934, 212] on icon "button" at bounding box center [932, 214] width 9 height 18
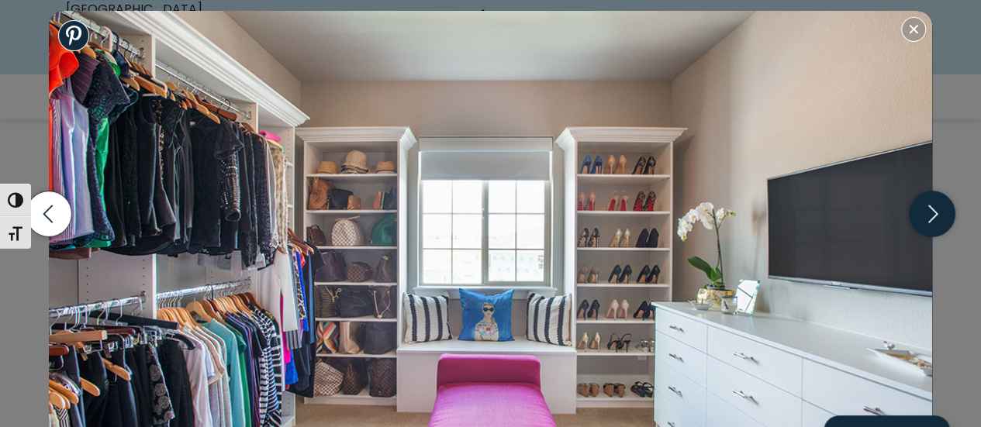
click at [934, 212] on icon "button" at bounding box center [932, 214] width 9 height 18
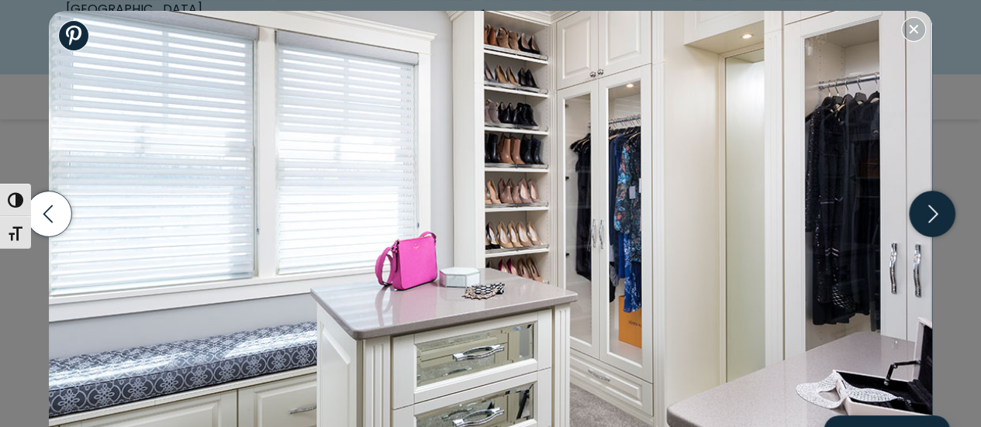
click at [934, 212] on icon "button" at bounding box center [932, 214] width 9 height 18
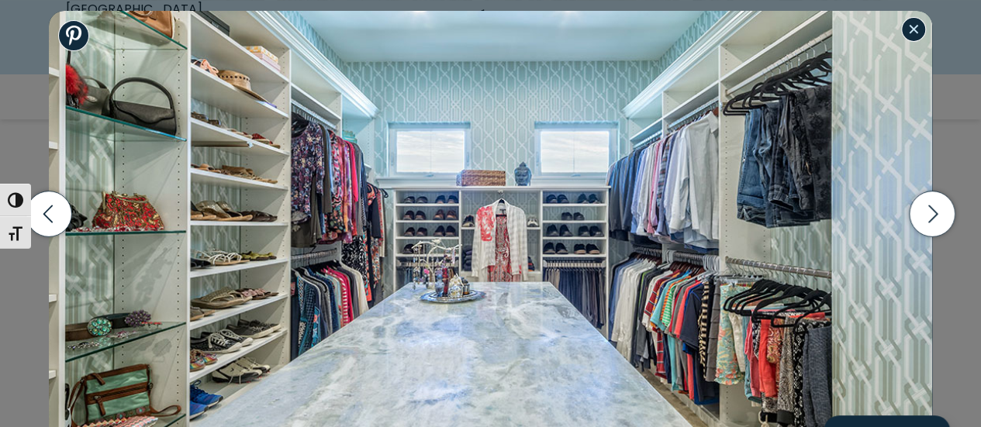
click at [910, 34] on button "Close modal" at bounding box center [913, 29] width 25 height 25
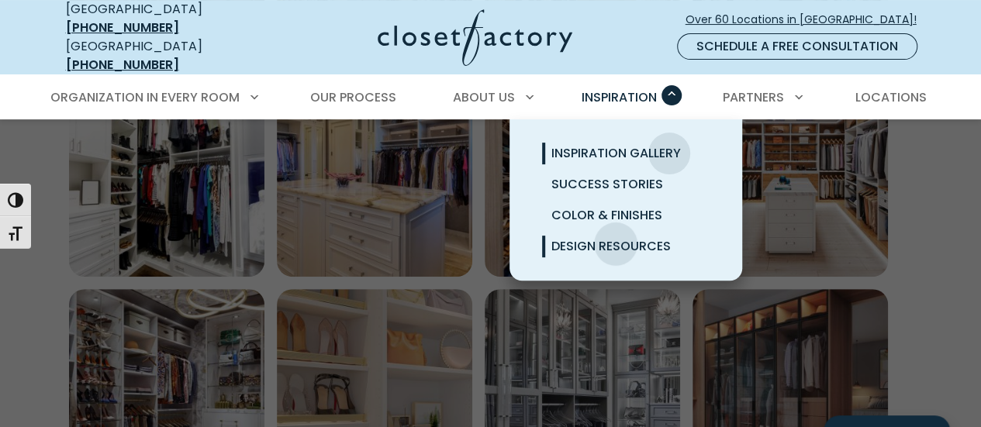
click at [616, 237] on span "Design Resources" at bounding box center [610, 246] width 119 height 18
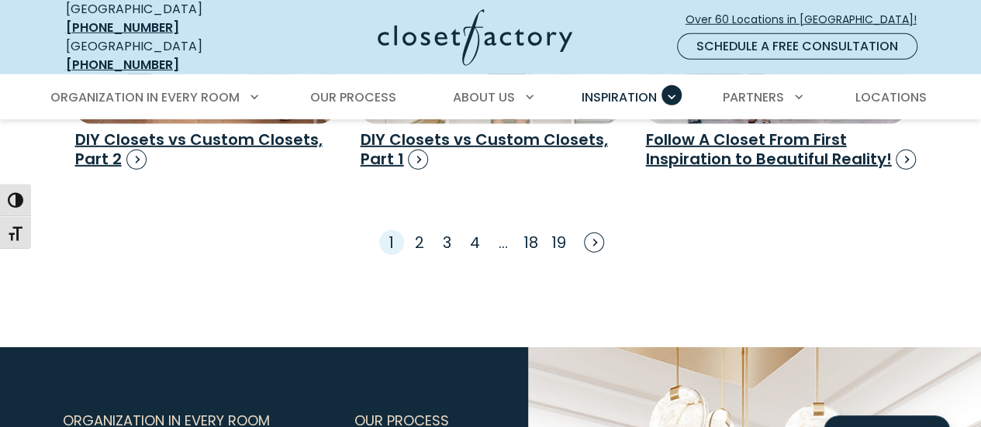
scroll to position [2378, 0]
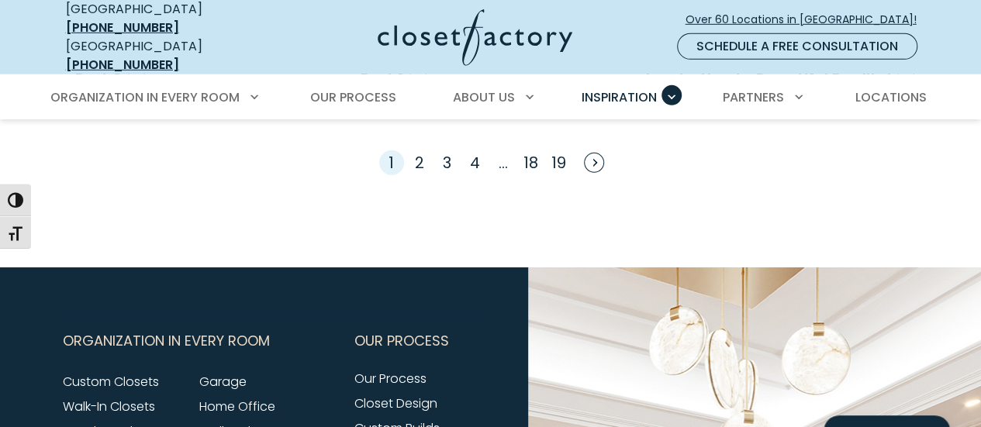
click at [425, 151] on li "2" at bounding box center [420, 162] width 16 height 23
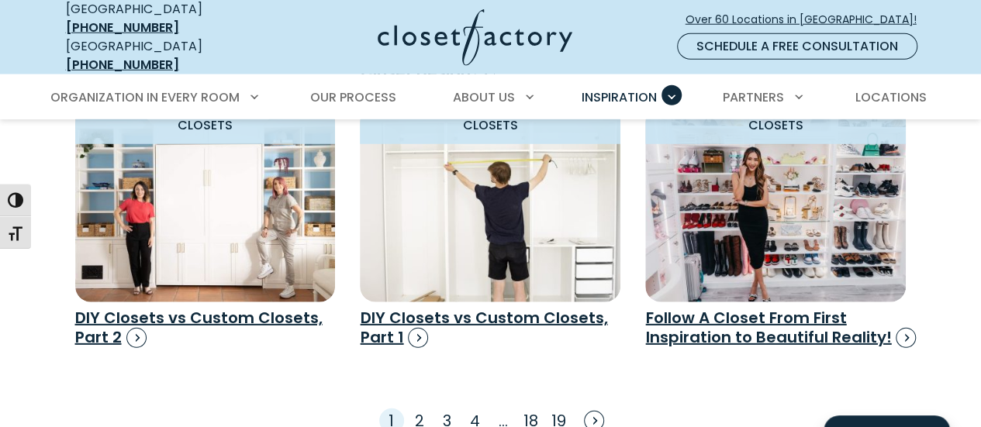
scroll to position [2131, 0]
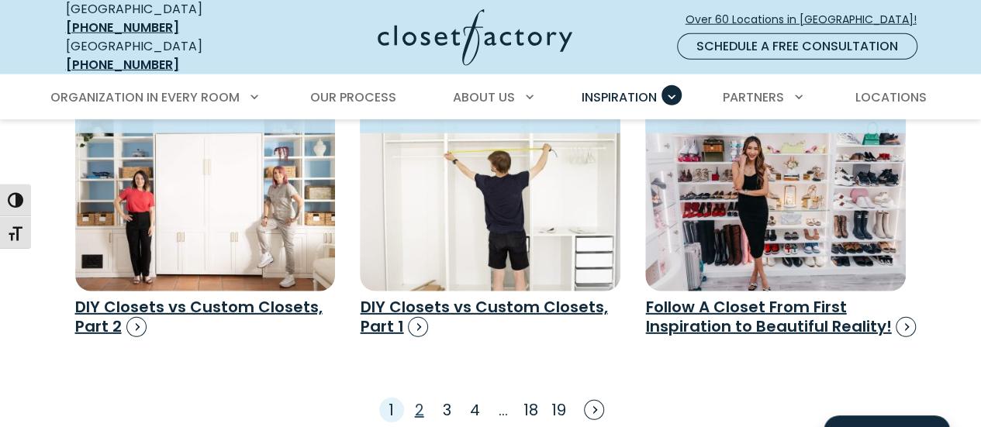
click at [416, 399] on link "2" at bounding box center [419, 410] width 9 height 22
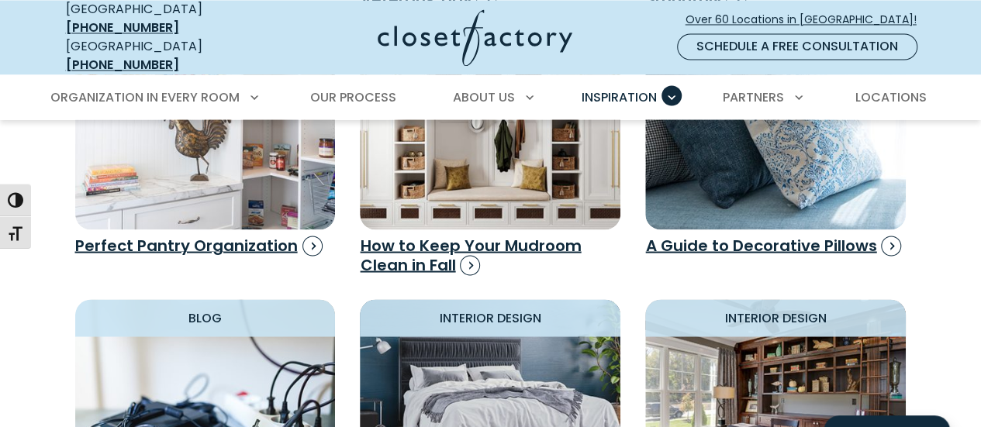
scroll to position [1359, 0]
